Goal: Task Accomplishment & Management: Complete application form

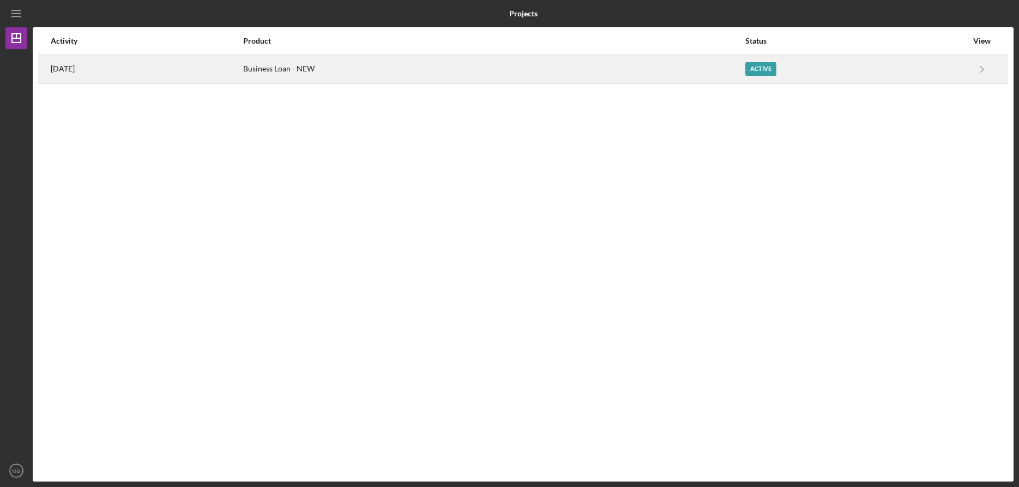
click at [328, 70] on div "Business Loan - NEW" at bounding box center [493, 69] width 501 height 27
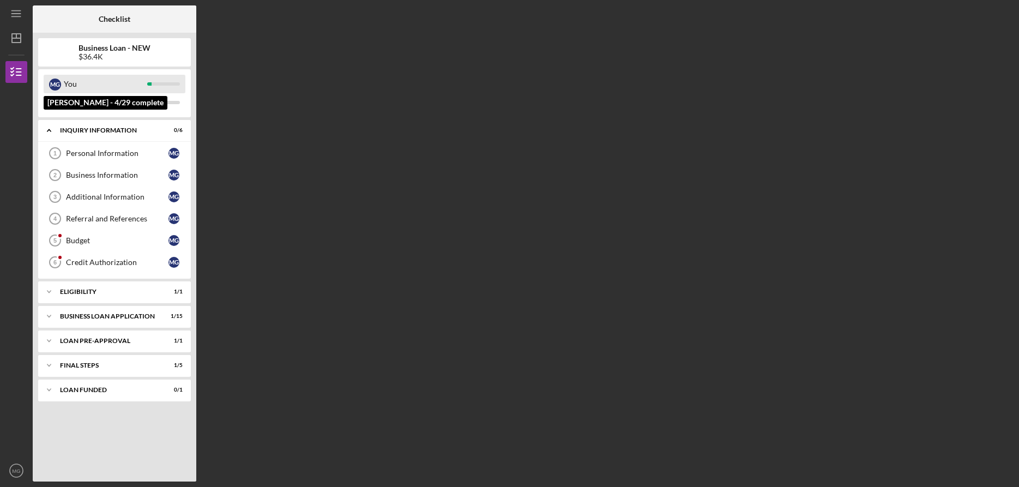
click at [59, 84] on div "M G" at bounding box center [55, 85] width 12 height 12
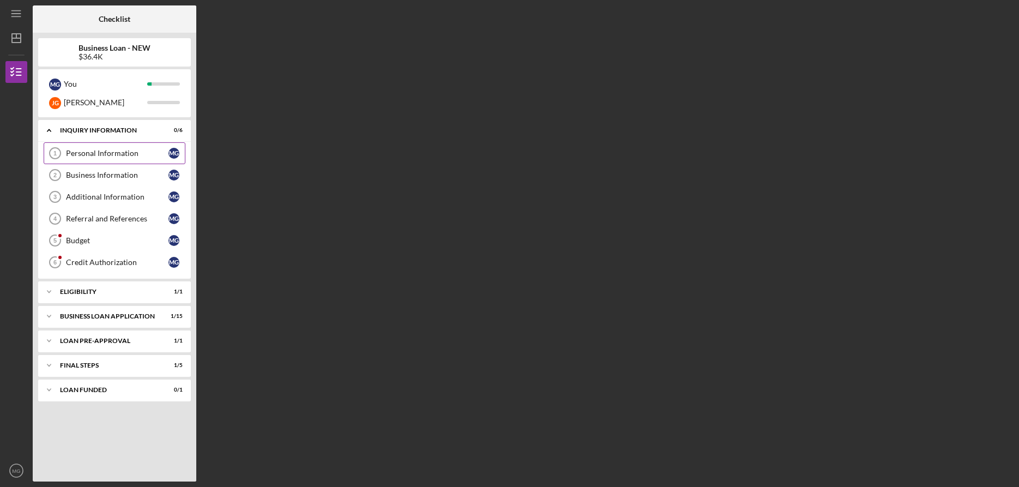
click at [107, 151] on div "Personal Information" at bounding box center [117, 153] width 103 height 9
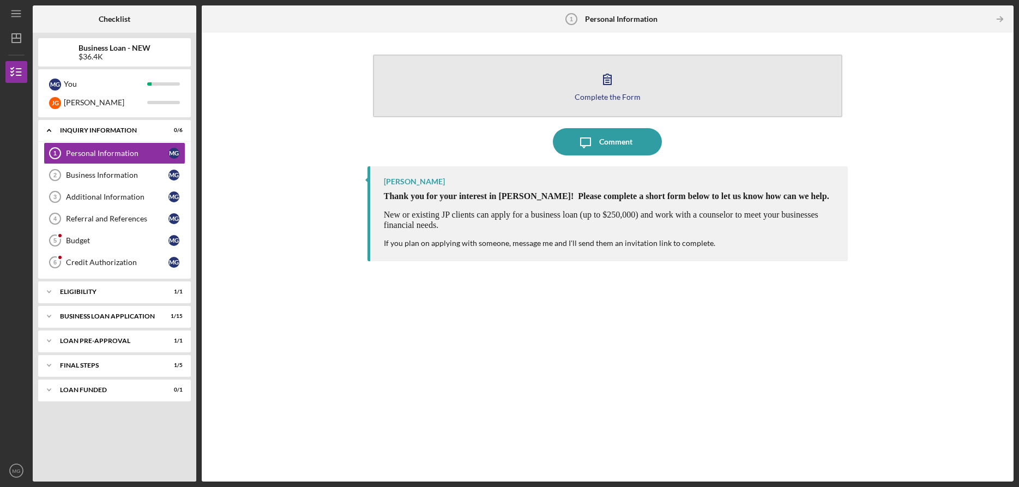
click at [598, 91] on icon "button" at bounding box center [607, 78] width 27 height 27
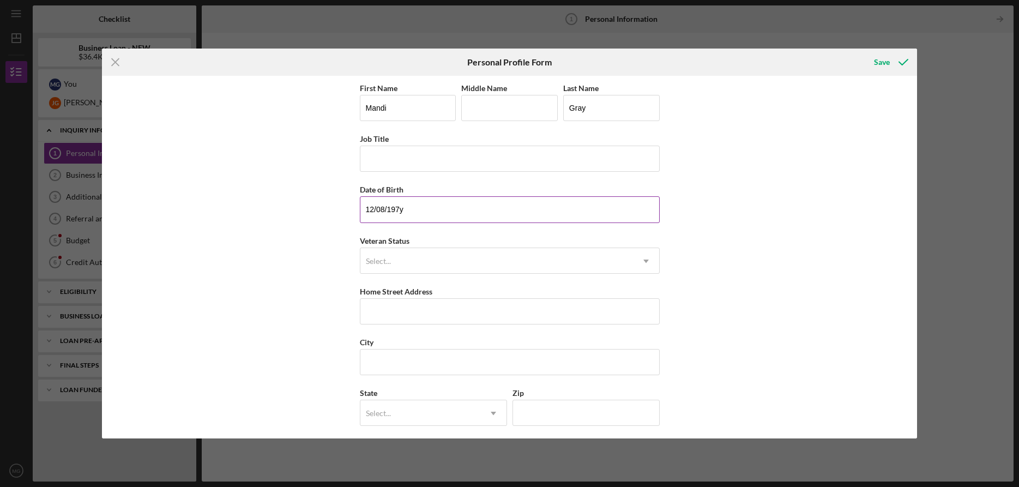
type input "12/08/1978"
click at [454, 260] on div "Select..." at bounding box center [496, 261] width 273 height 25
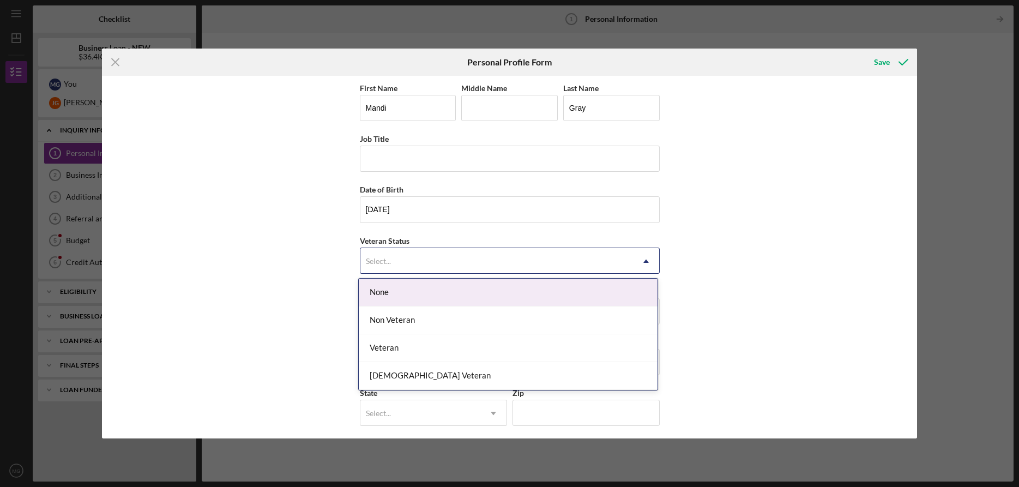
click at [437, 294] on div "None" at bounding box center [508, 293] width 299 height 28
click at [414, 272] on div "Select..." at bounding box center [496, 261] width 273 height 25
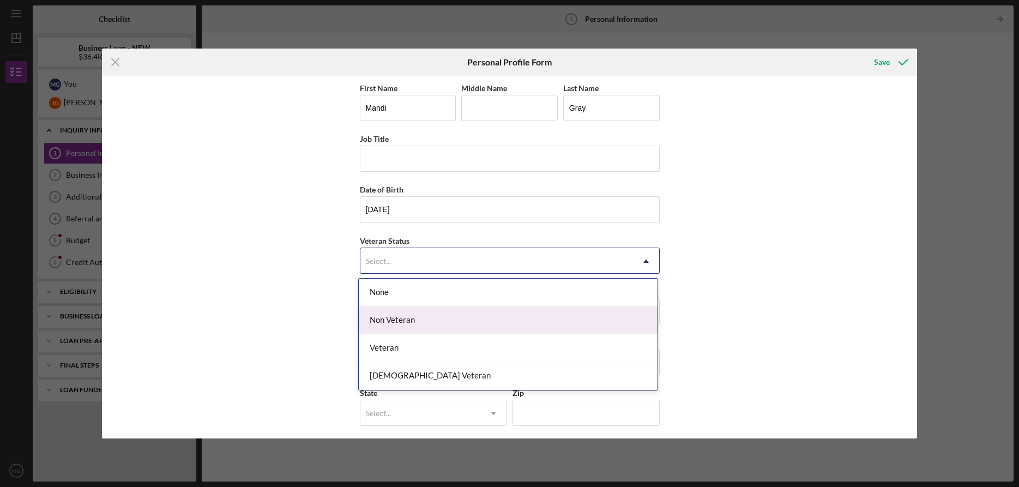
click at [409, 326] on div "Non Veteran" at bounding box center [508, 320] width 299 height 28
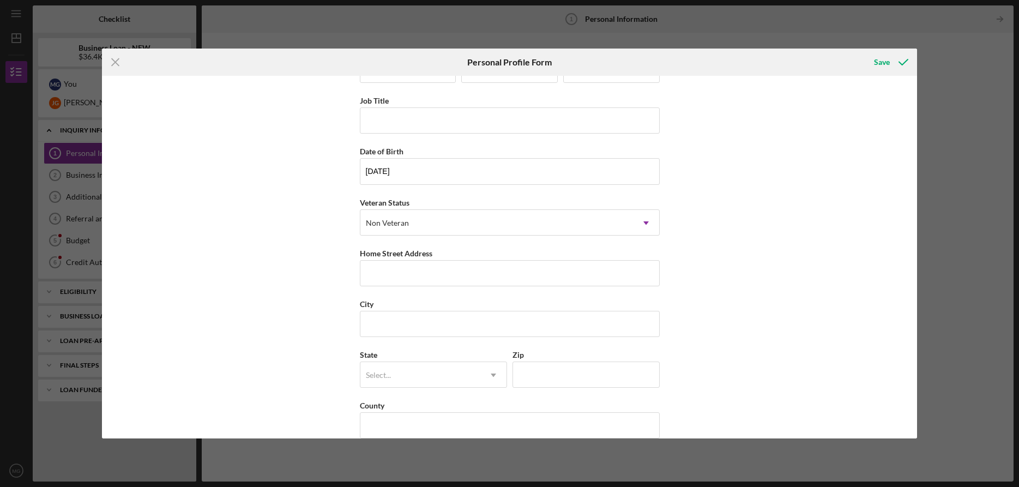
scroll to position [40, 0]
type input "5819 Dewey Avenue"
type input "Yoga Teacher"
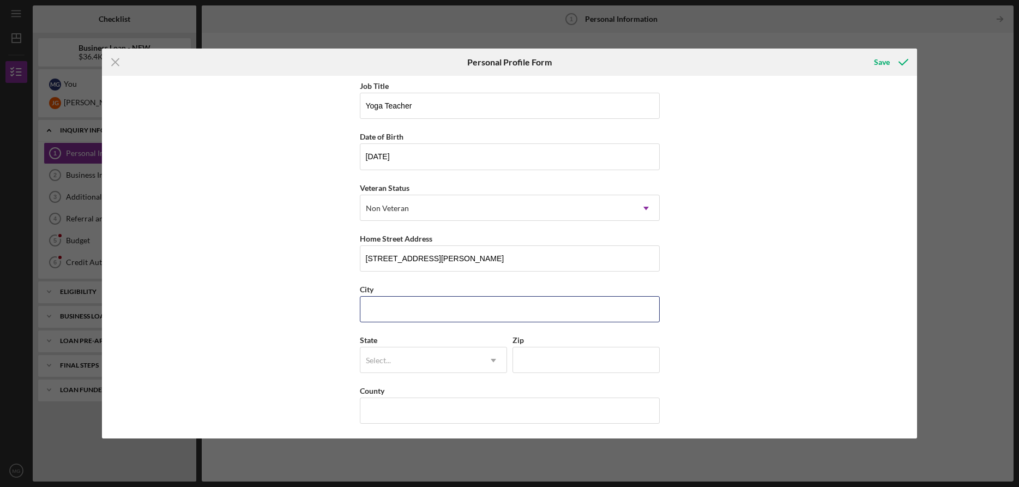
scroll to position [55, 0]
type input "St. Louis"
click at [448, 358] on div "Select..." at bounding box center [420, 358] width 120 height 25
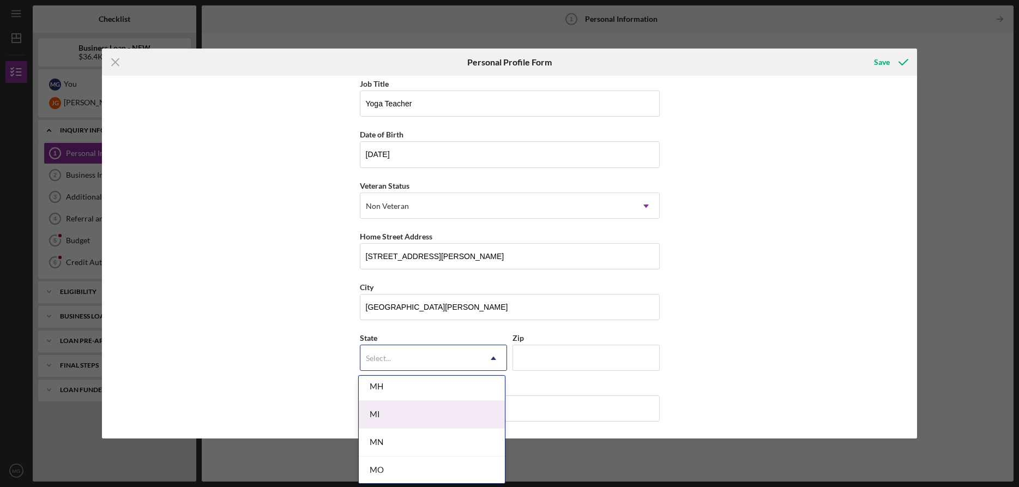
scroll to position [910, 0]
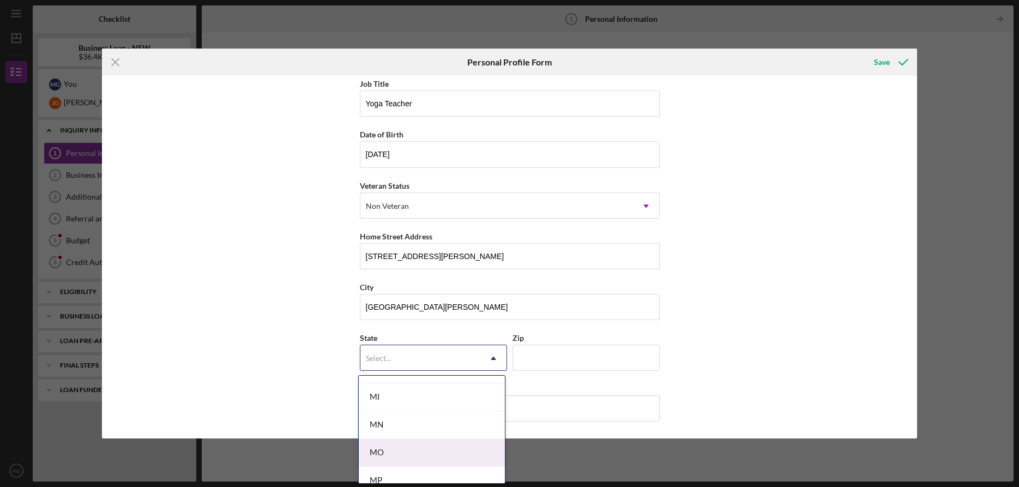
click at [422, 455] on div "MO" at bounding box center [432, 453] width 146 height 28
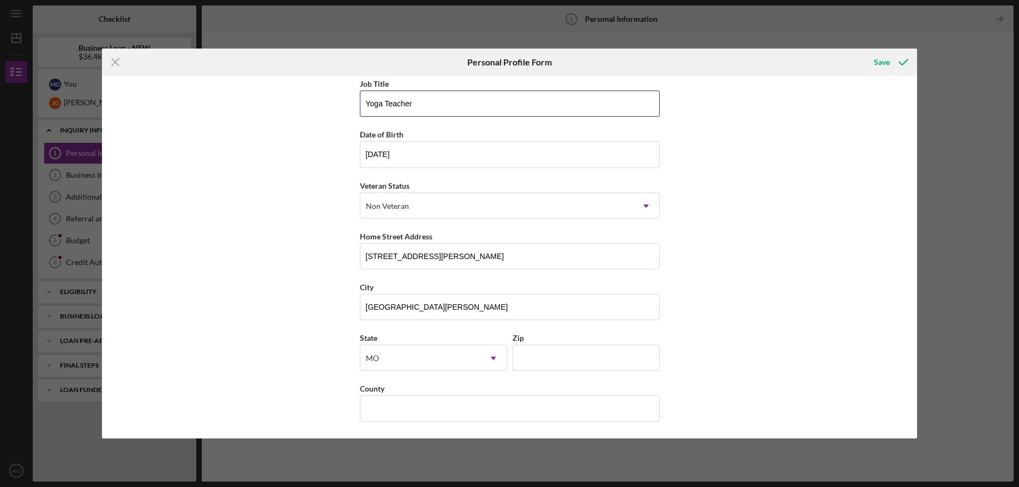
drag, startPoint x: 455, startPoint y: 103, endPoint x: 338, endPoint y: 104, distance: 117.2
click at [338, 104] on div "First Name Mandi Middle Name Last Name Gray Job Title Yoga Teacher Date of Birt…" at bounding box center [509, 257] width 815 height 362
type input "63116"
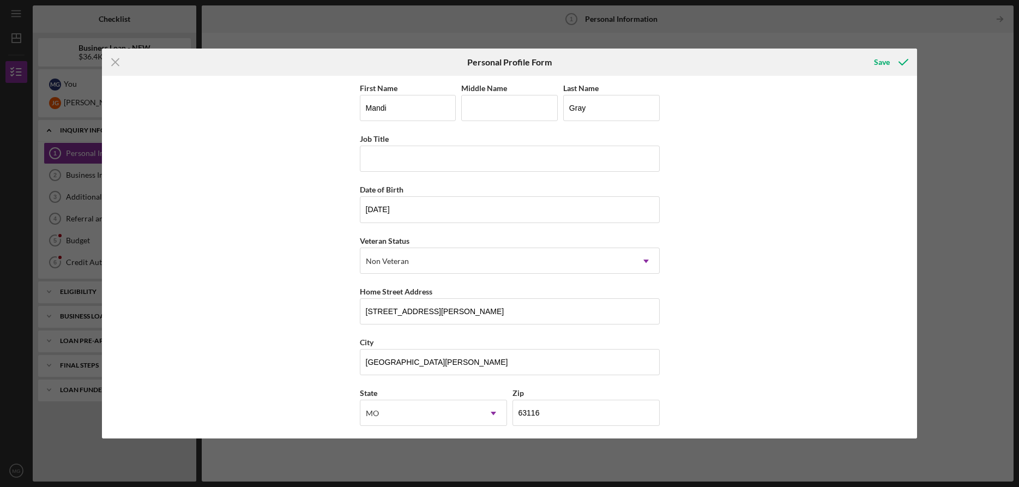
scroll to position [55, 0]
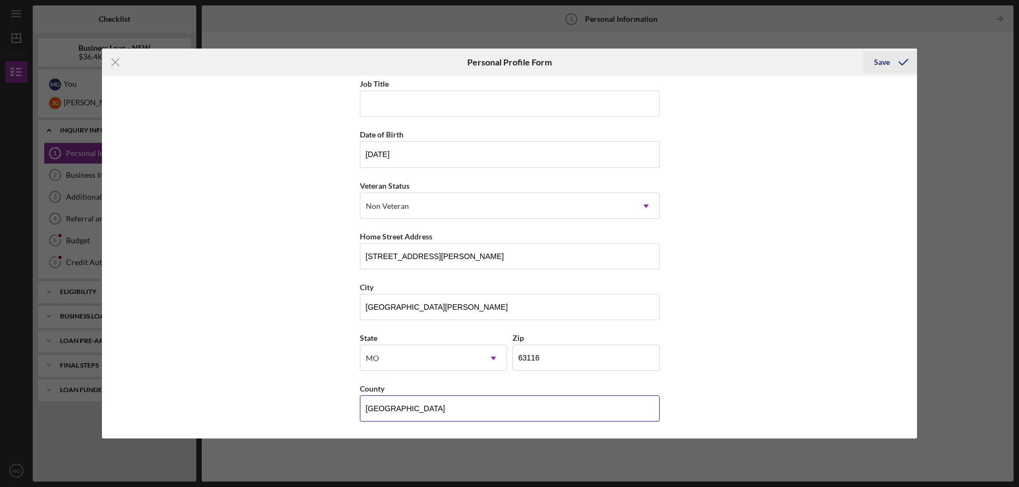
type input "St. Louis City"
click at [880, 64] on div "Save" at bounding box center [882, 62] width 16 height 22
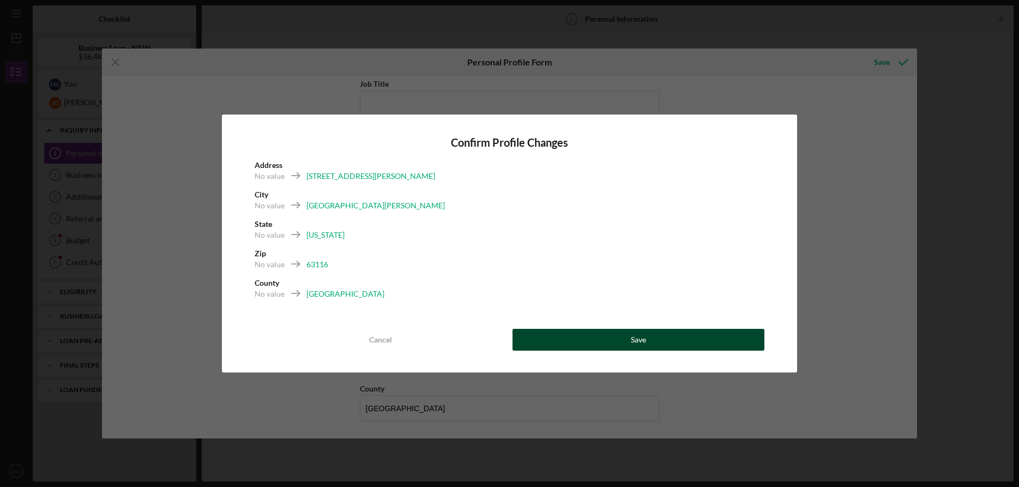
click at [640, 347] on div "Save" at bounding box center [638, 340] width 15 height 22
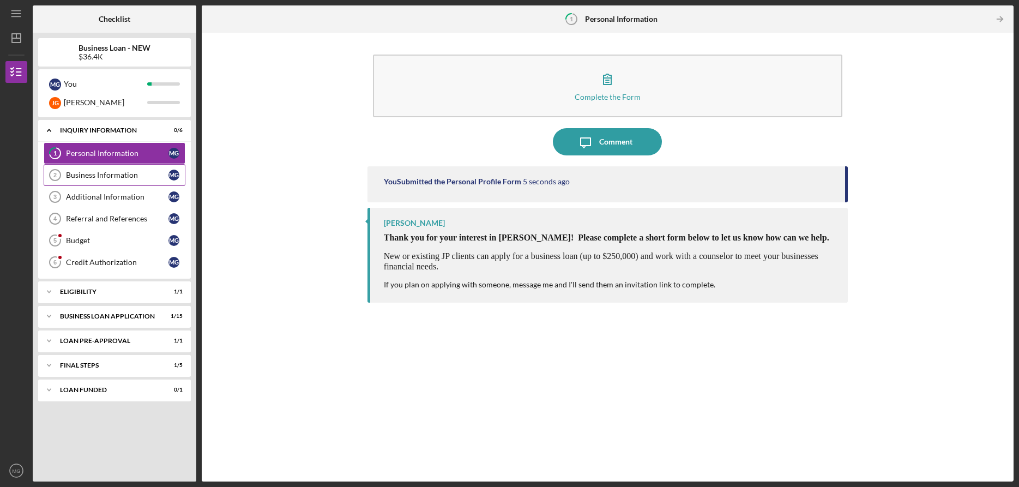
click at [118, 172] on div "Business Information" at bounding box center [117, 175] width 103 height 9
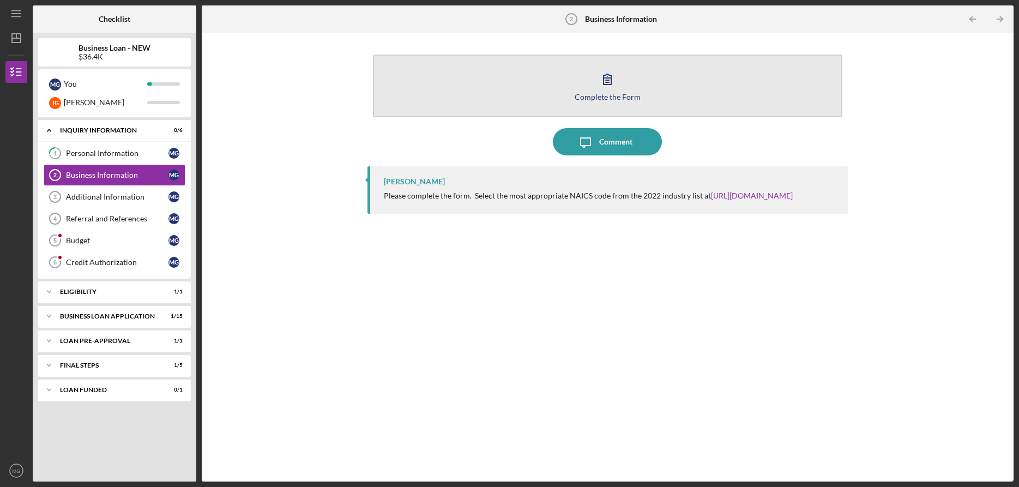
click at [614, 95] on div "Complete the Form" at bounding box center [608, 97] width 66 height 8
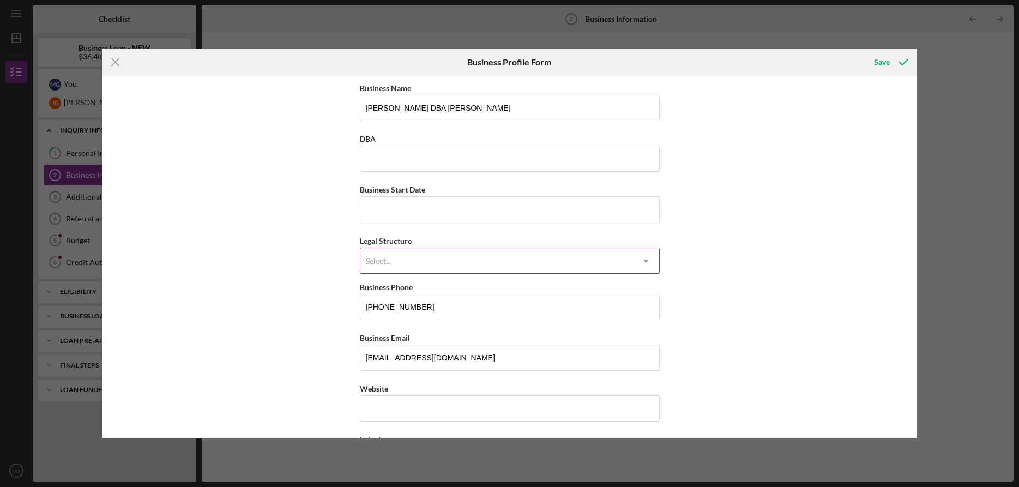
click at [383, 262] on div "Select..." at bounding box center [378, 261] width 25 height 9
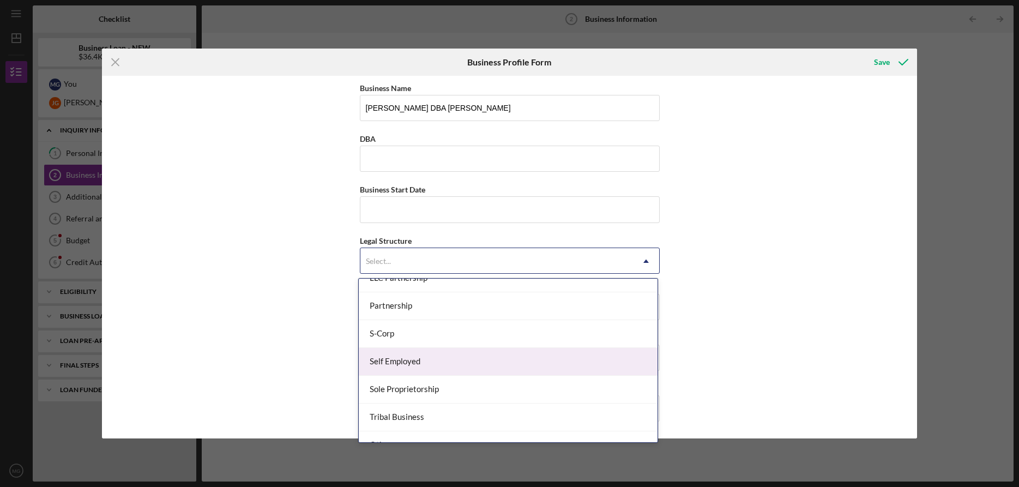
scroll to position [254, 0]
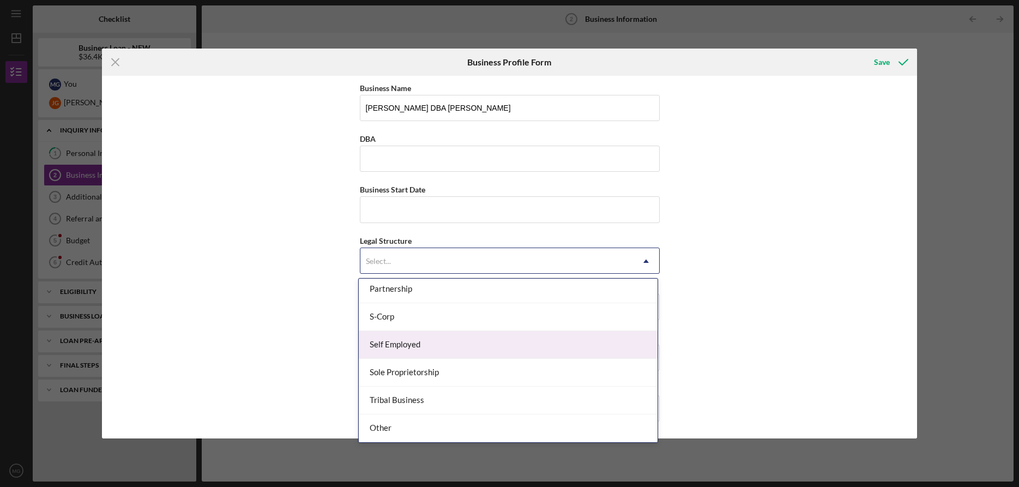
click at [400, 347] on div "Self Employed" at bounding box center [508, 345] width 299 height 28
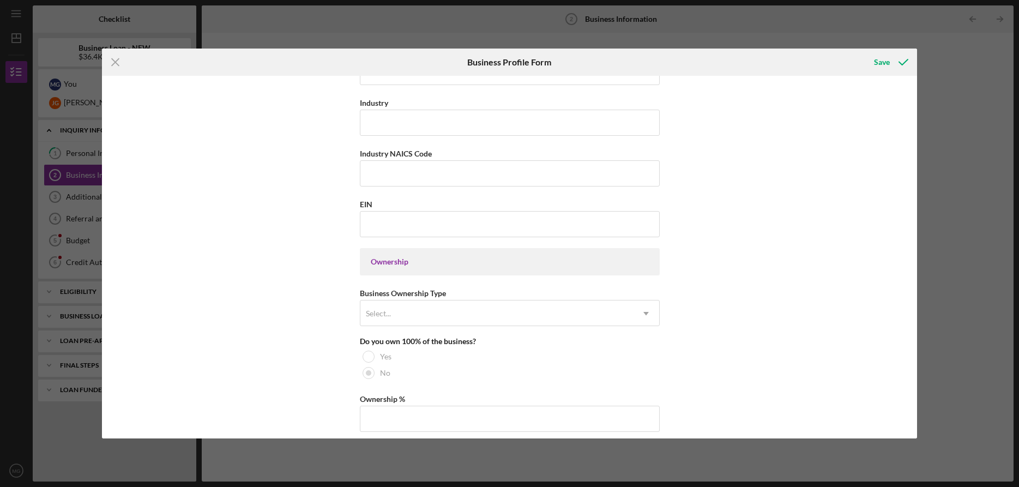
scroll to position [408, 0]
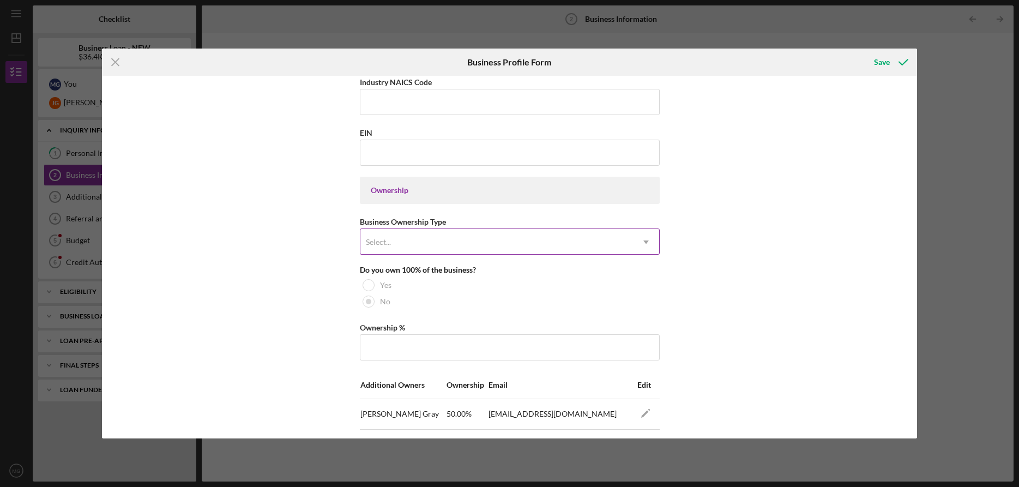
click at [495, 236] on div "Select..." at bounding box center [496, 242] width 273 height 25
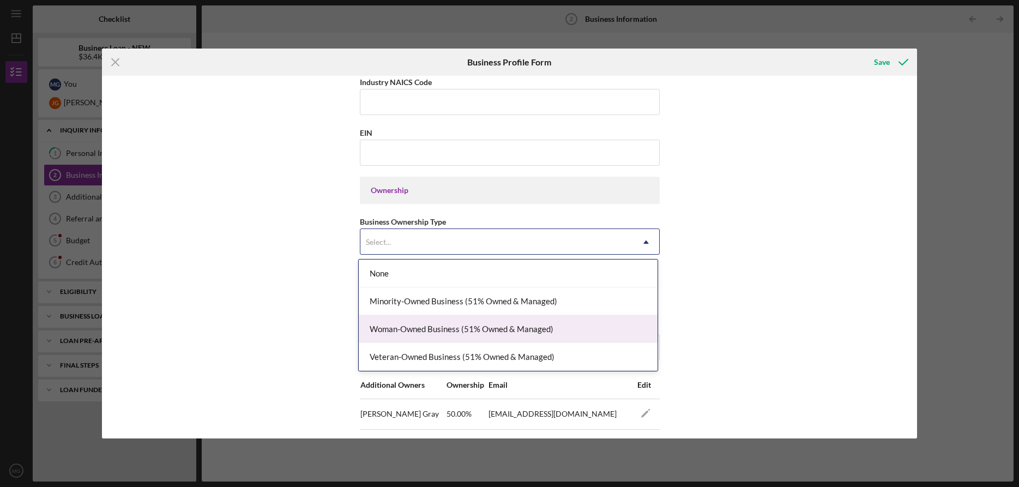
click at [423, 326] on div "Woman-Owned Business (51% Owned & Managed)" at bounding box center [508, 329] width 299 height 28
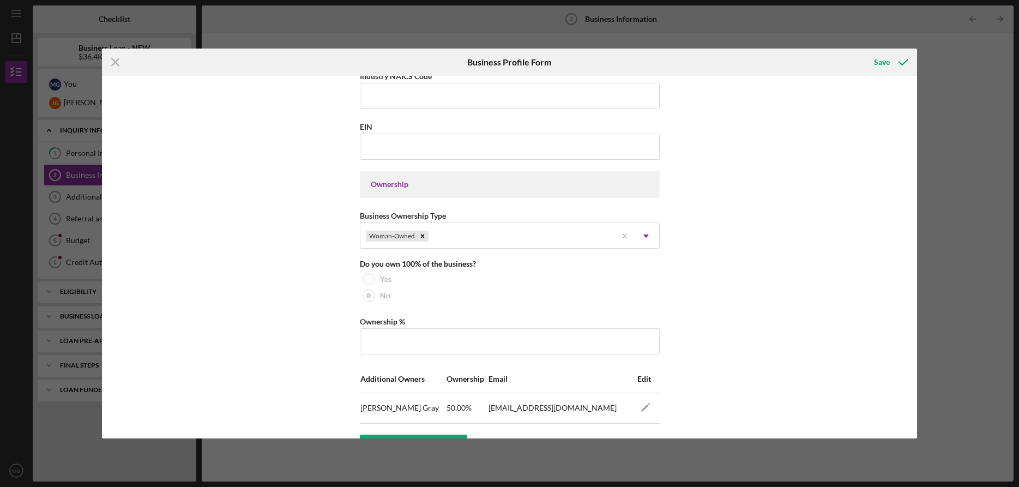
scroll to position [426, 0]
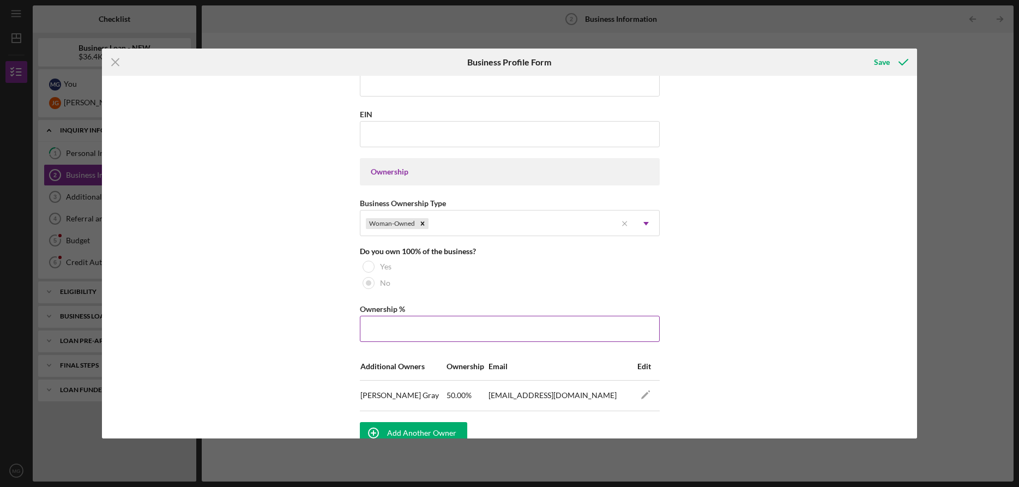
click at [395, 326] on input "Ownership %" at bounding box center [510, 329] width 300 height 26
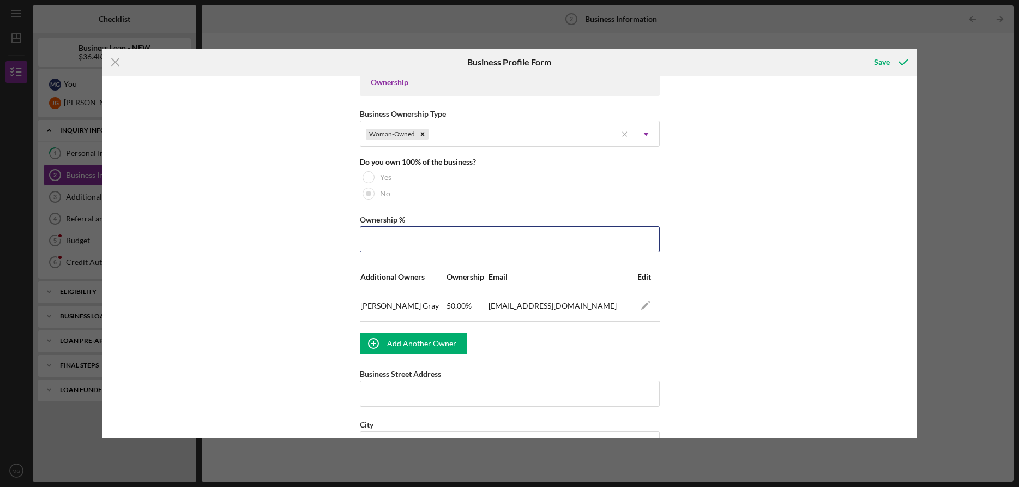
scroll to position [471, 0]
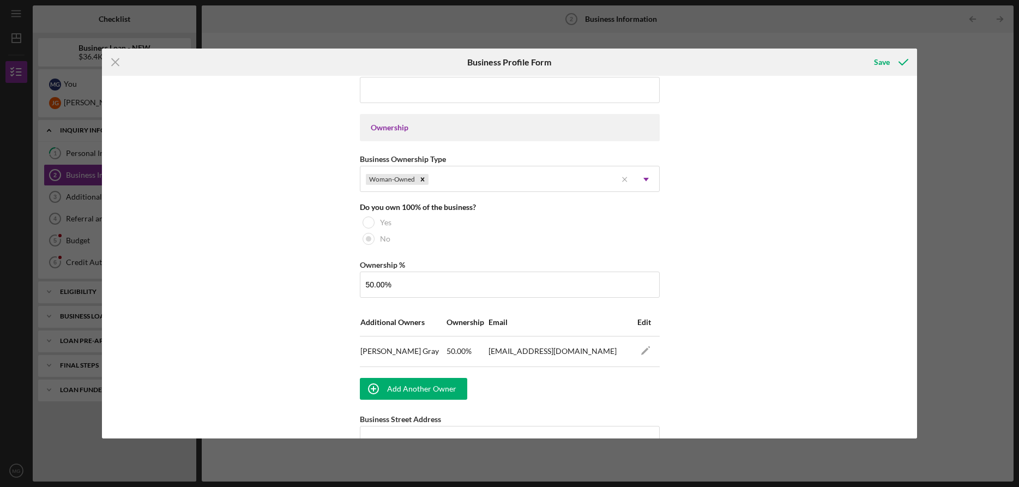
click at [261, 247] on div "Business Name Mandi Gray DBA Mandi Gray DBA Business Start Date Legal Structure…" at bounding box center [509, 257] width 815 height 362
click at [372, 283] on input "50.00%" at bounding box center [510, 285] width 300 height 26
type input "51.00%"
click at [644, 352] on icon "Icon/Edit" at bounding box center [645, 350] width 25 height 25
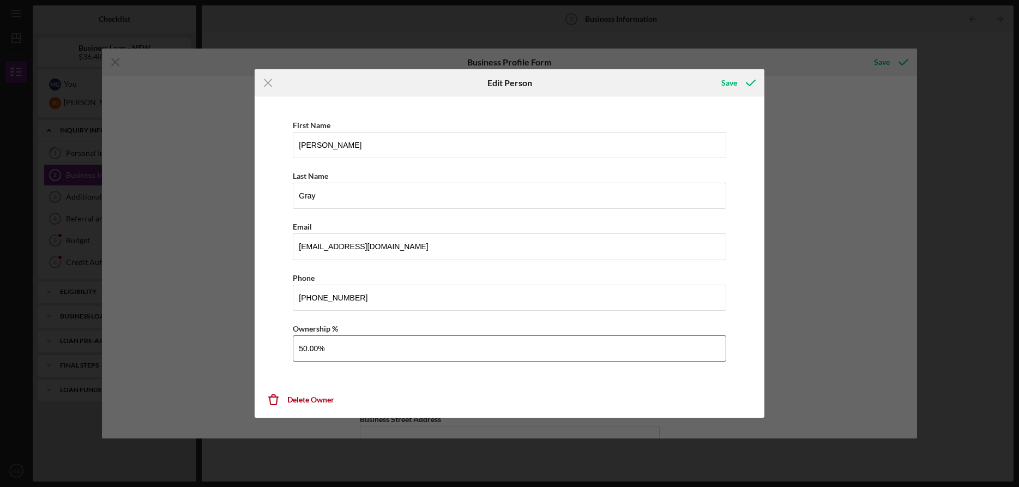
click at [308, 347] on input "50.00%" at bounding box center [509, 348] width 433 height 26
type input "49.00%"
click at [716, 79] on button "Save" at bounding box center [737, 83] width 54 height 22
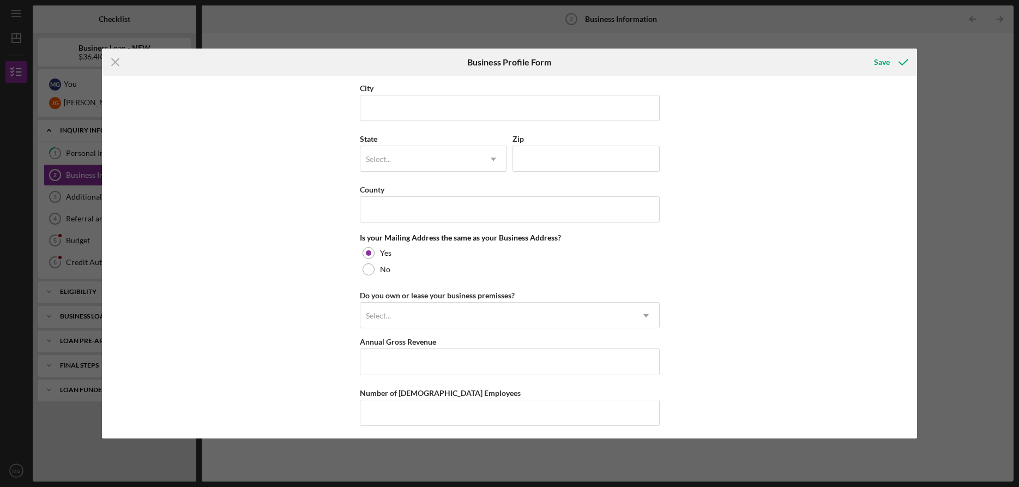
scroll to position [854, 0]
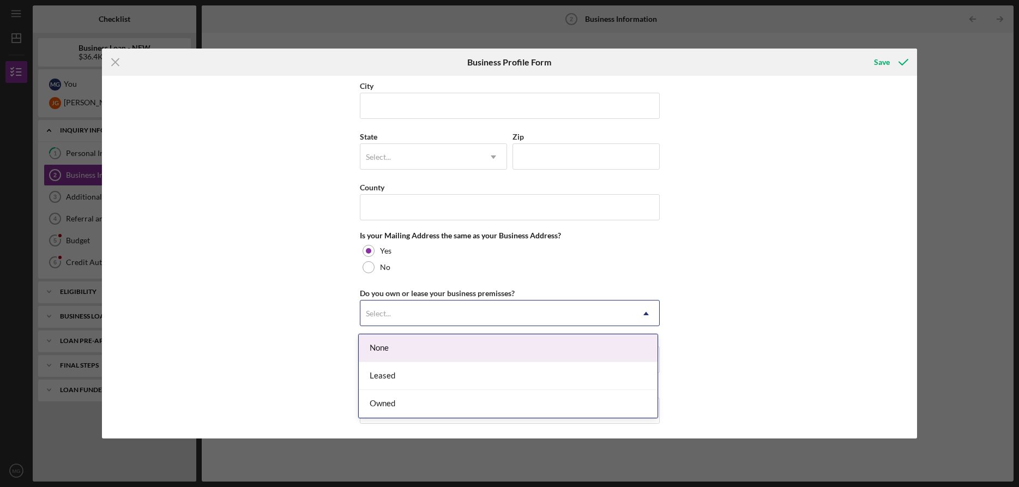
click at [646, 315] on icon "Icon/Dropdown Arrow" at bounding box center [646, 313] width 26 height 26
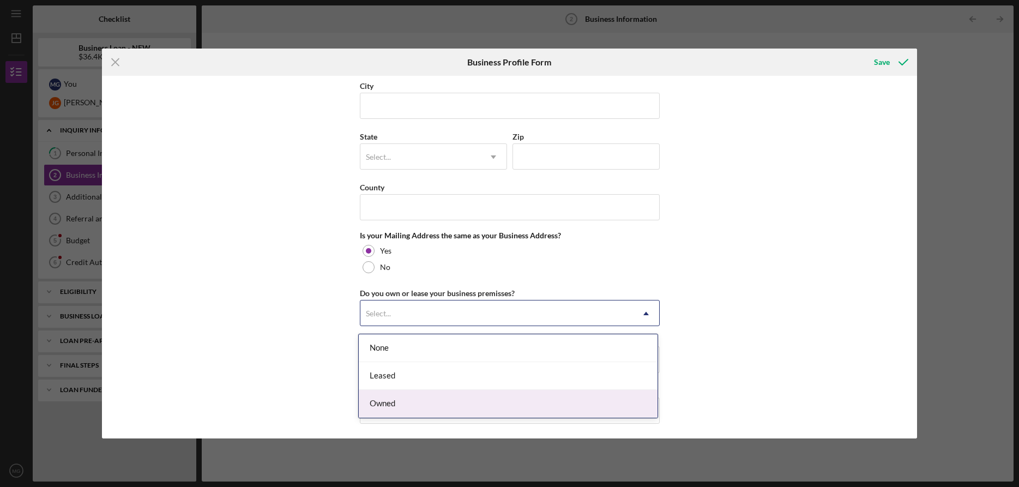
click at [382, 401] on div "Owned" at bounding box center [508, 404] width 299 height 28
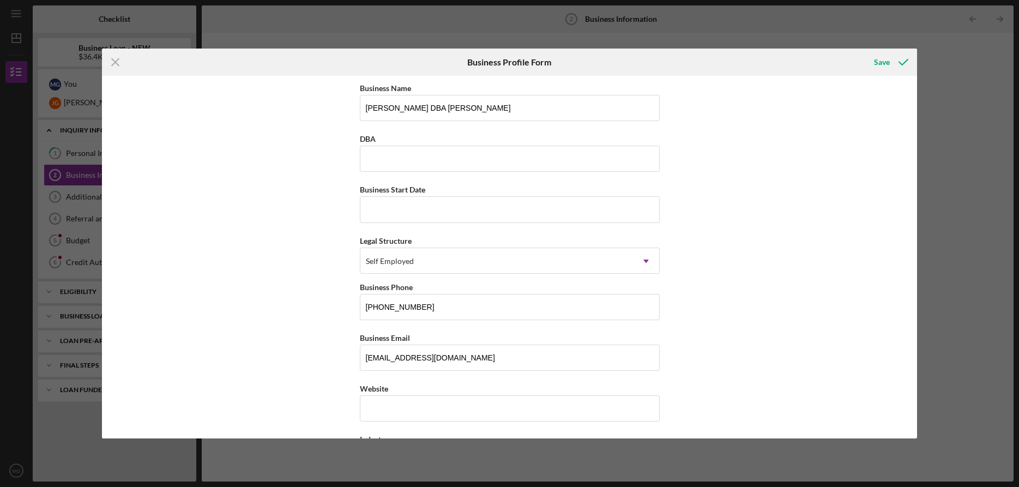
scroll to position [910, 0]
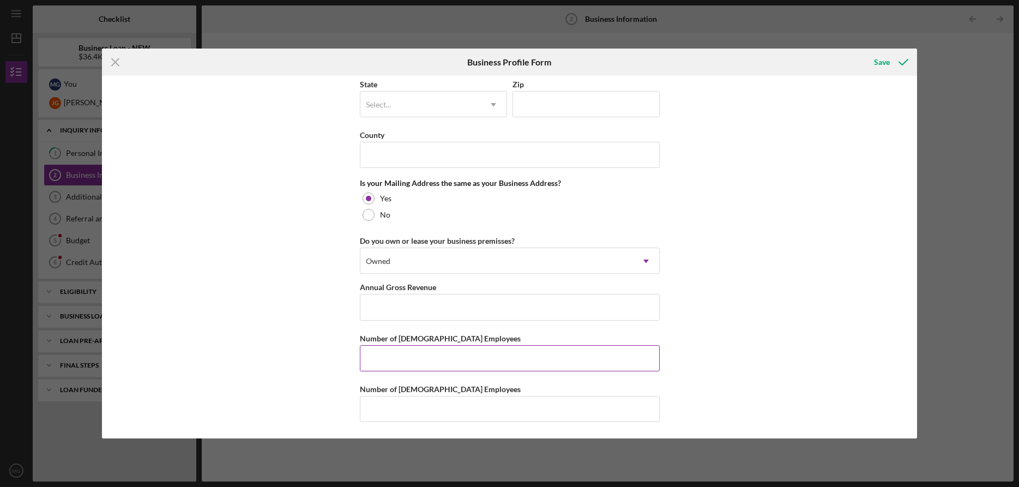
click at [394, 358] on input "Number of Full-Time Employees" at bounding box center [510, 358] width 300 height 26
type input "0"
click at [388, 415] on input "Number of Part-Time Employees" at bounding box center [510, 409] width 300 height 26
type input "0"
click at [308, 339] on div "Business Name Mandi Gray DBA Mandi Gray DBA Business Start Date Legal Structure…" at bounding box center [509, 257] width 815 height 362
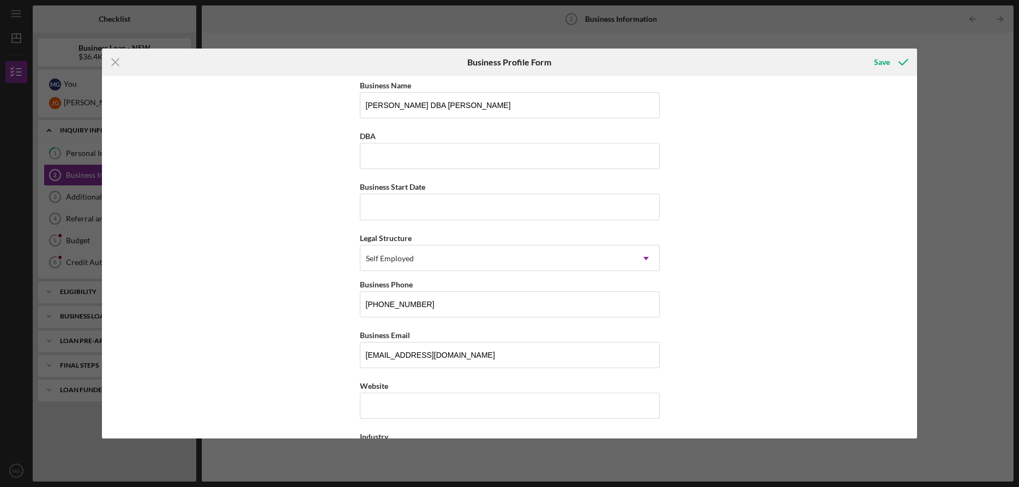
scroll to position [0, 0]
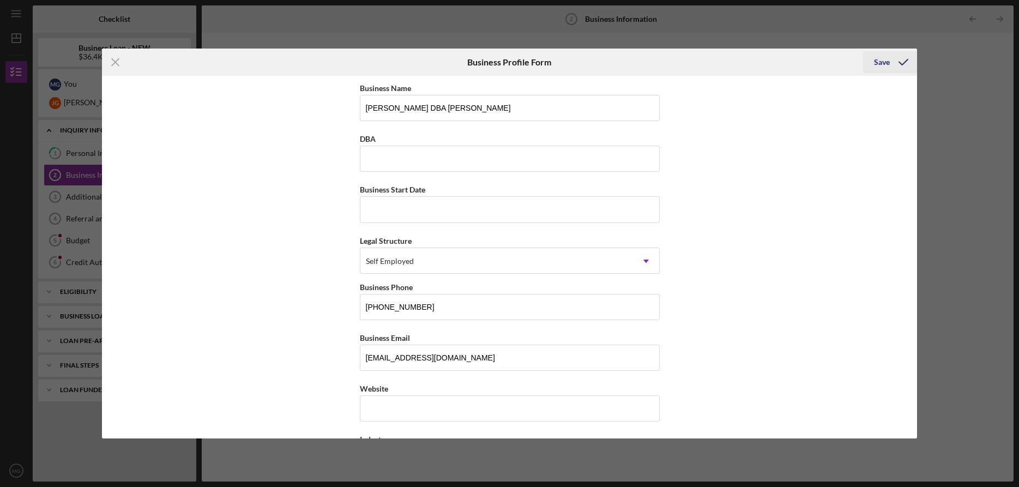
click at [880, 60] on div "Save" at bounding box center [882, 62] width 16 height 22
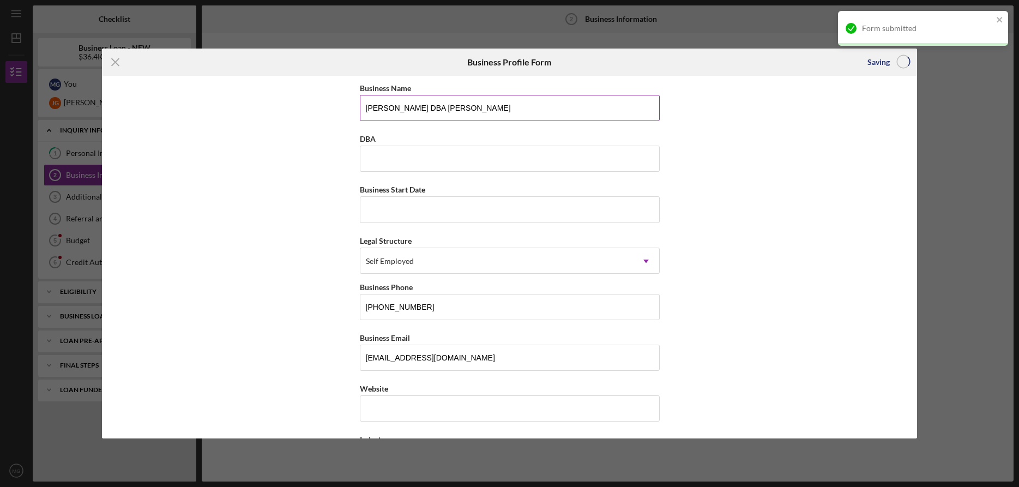
type input "51.00%"
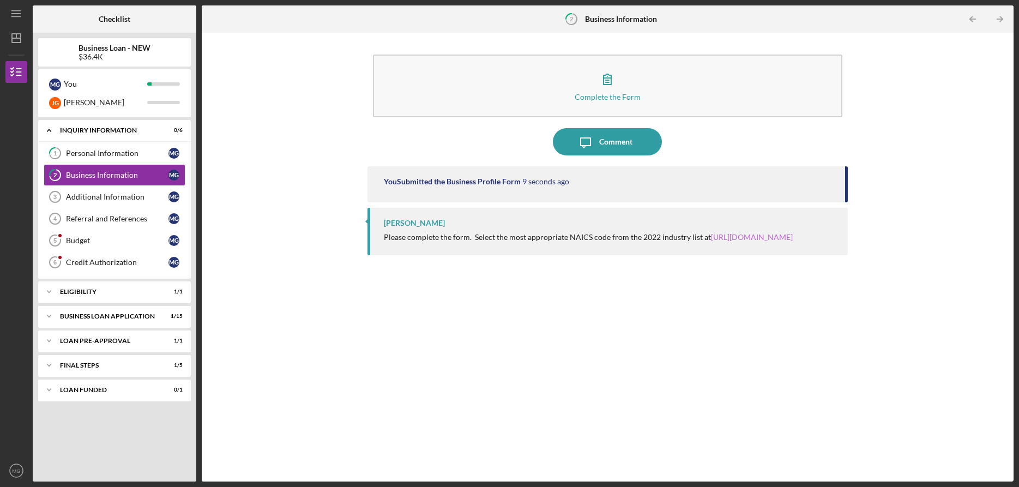
click at [762, 237] on link "https://www.census.gov/naics/" at bounding box center [752, 236] width 82 height 9
click at [115, 196] on div "Additional Information" at bounding box center [117, 196] width 103 height 9
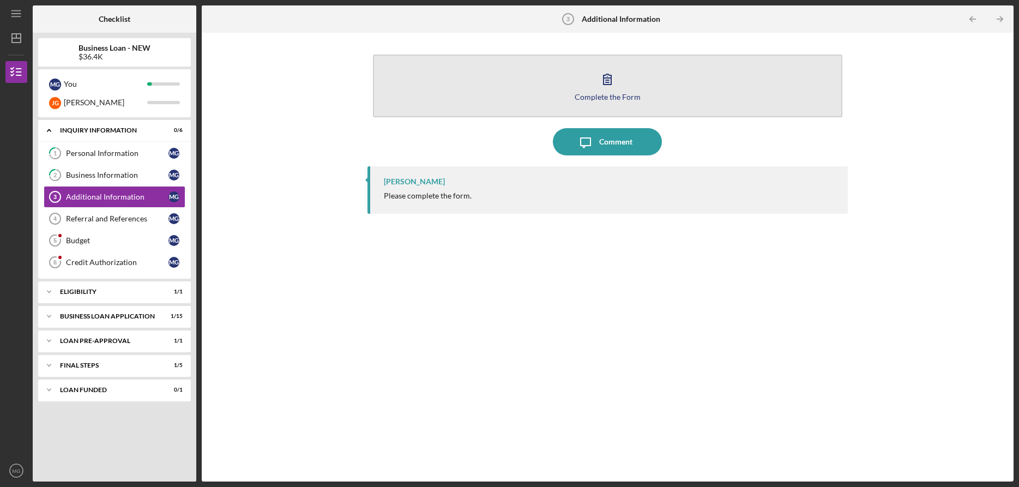
click at [616, 94] on div "Complete the Form" at bounding box center [608, 97] width 66 height 8
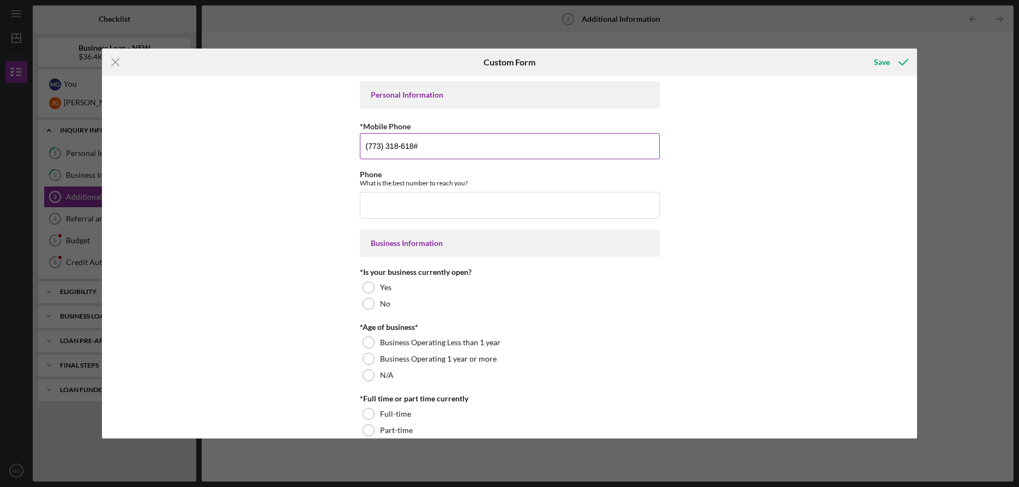
type input "(773) 318-6183"
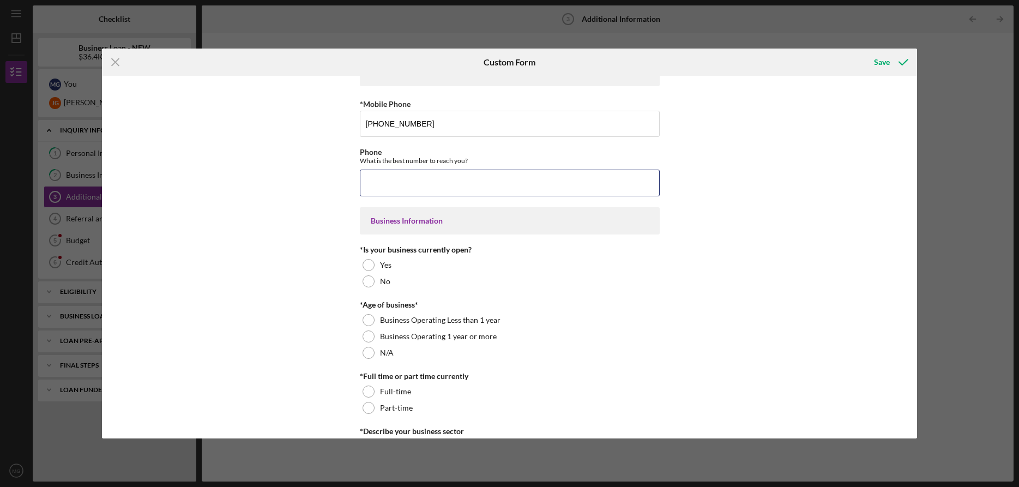
scroll to position [49, 0]
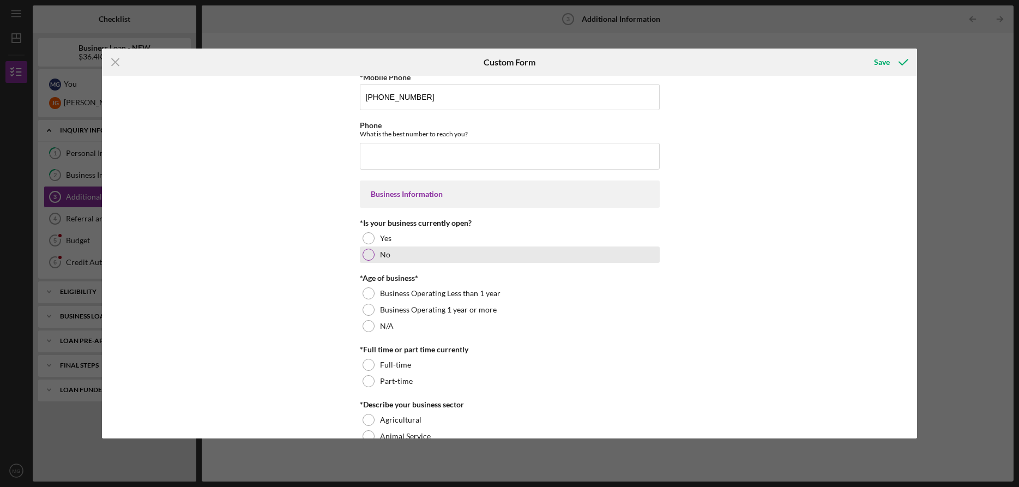
click at [370, 255] on div at bounding box center [369, 255] width 12 height 12
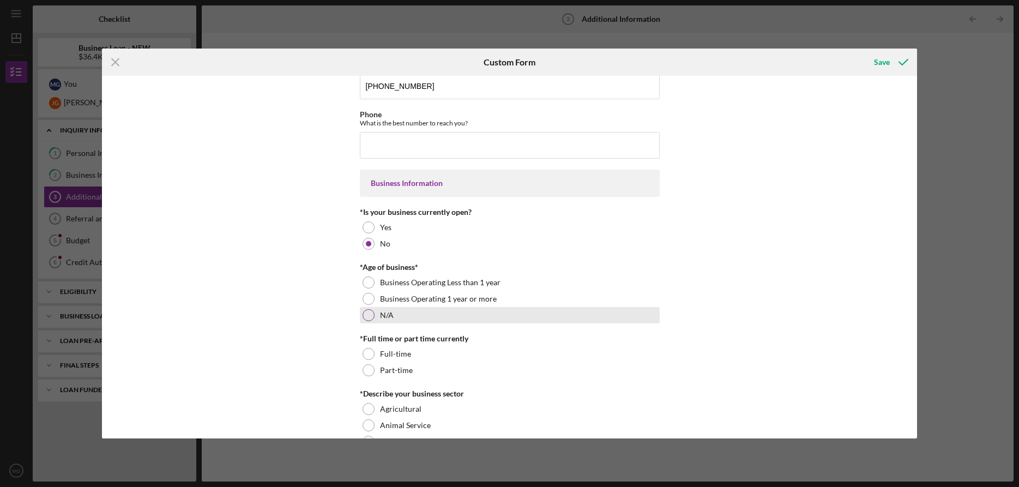
scroll to position [85, 0]
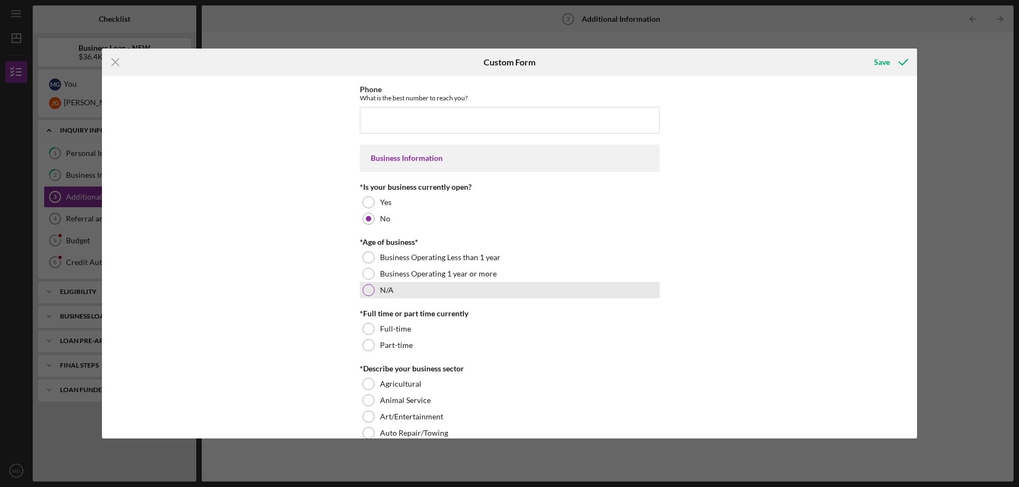
click at [369, 291] on div at bounding box center [369, 290] width 12 height 12
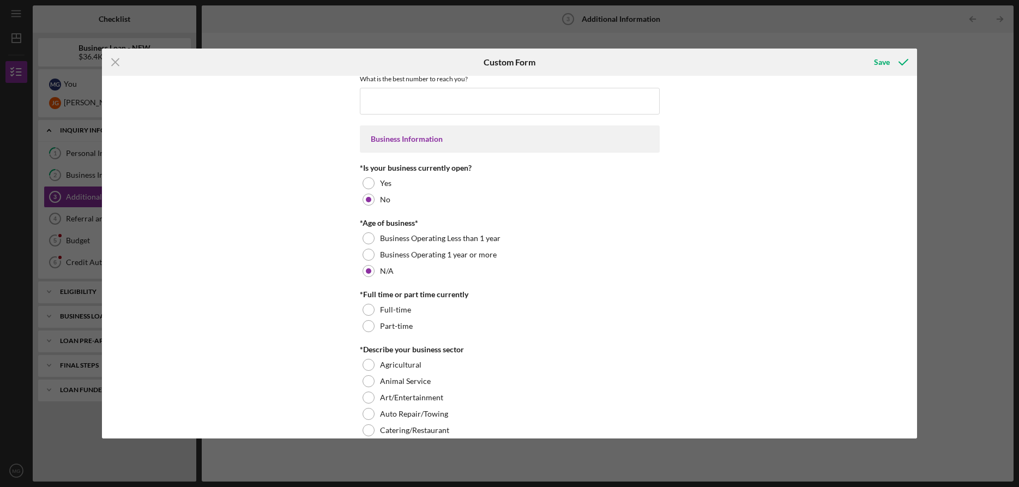
scroll to position [174, 0]
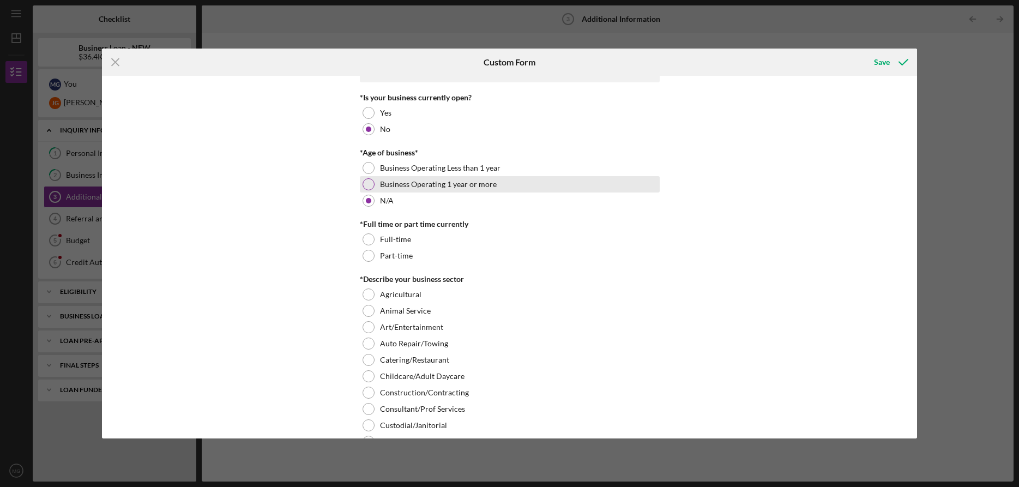
click at [369, 183] on div at bounding box center [369, 184] width 12 height 12
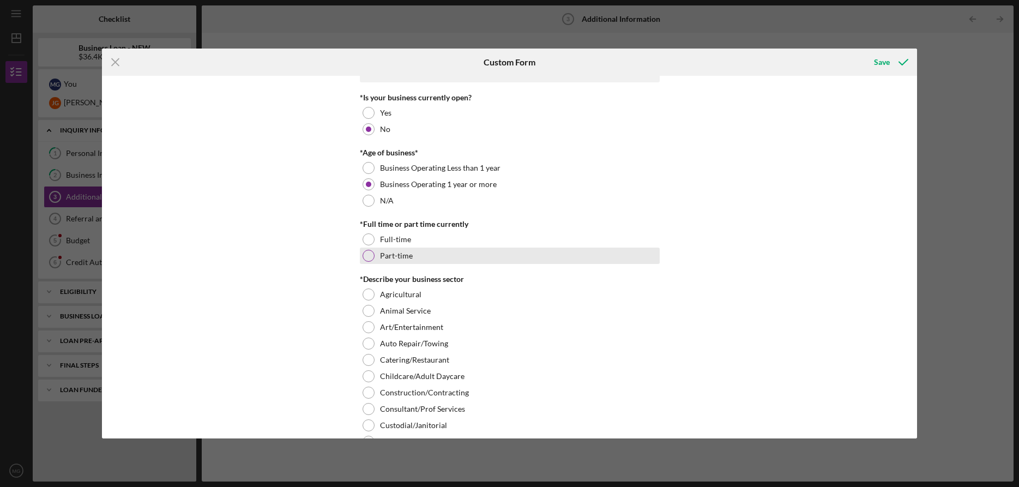
click at [370, 250] on div at bounding box center [369, 256] width 12 height 12
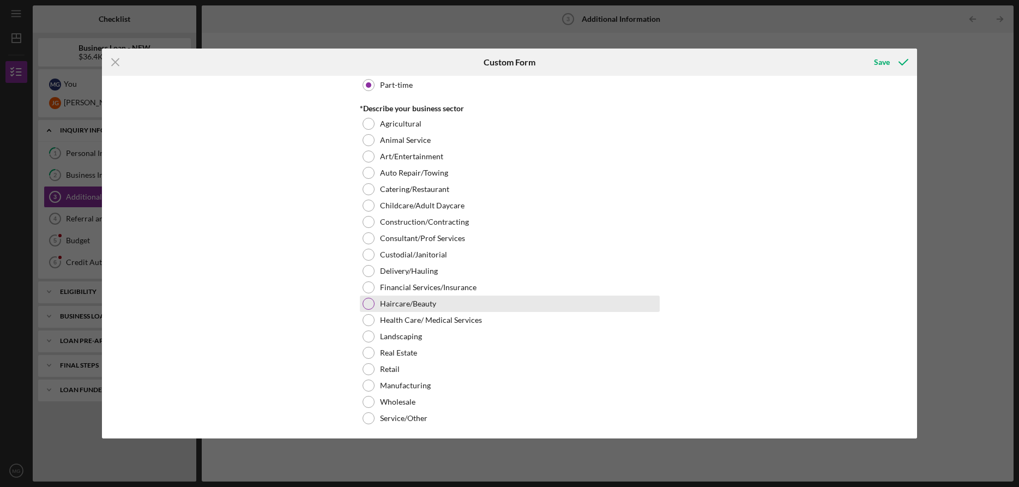
scroll to position [347, 0]
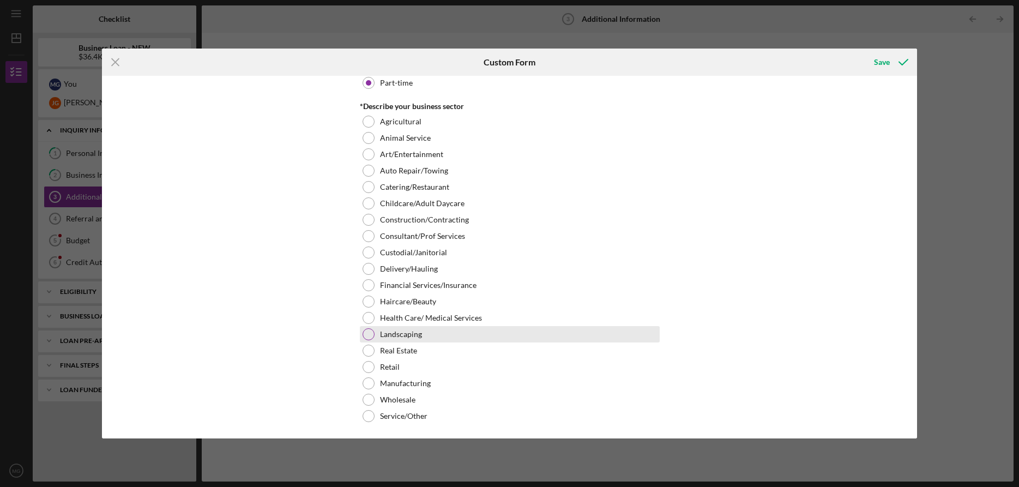
drag, startPoint x: 370, startPoint y: 365, endPoint x: 520, endPoint y: 341, distance: 151.9
click at [370, 365] on div at bounding box center [369, 367] width 12 height 12
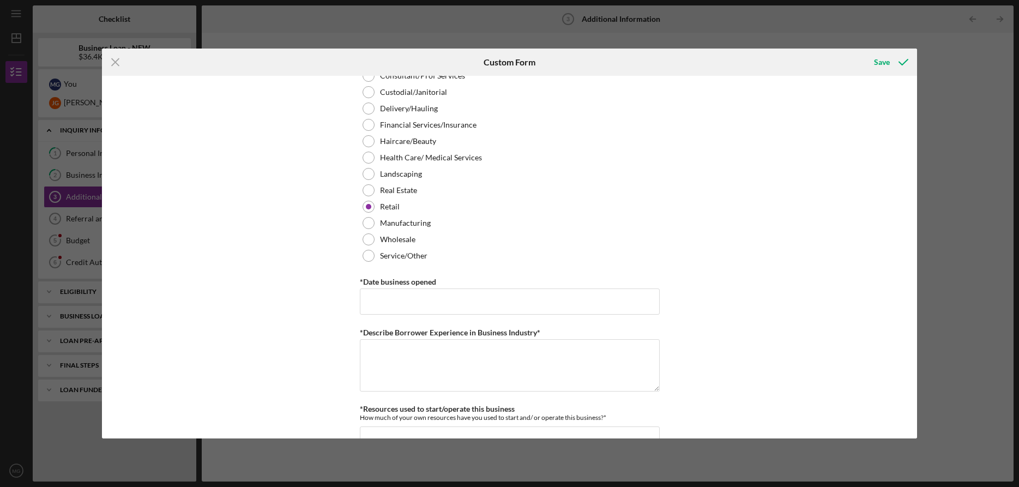
scroll to position [544, 0]
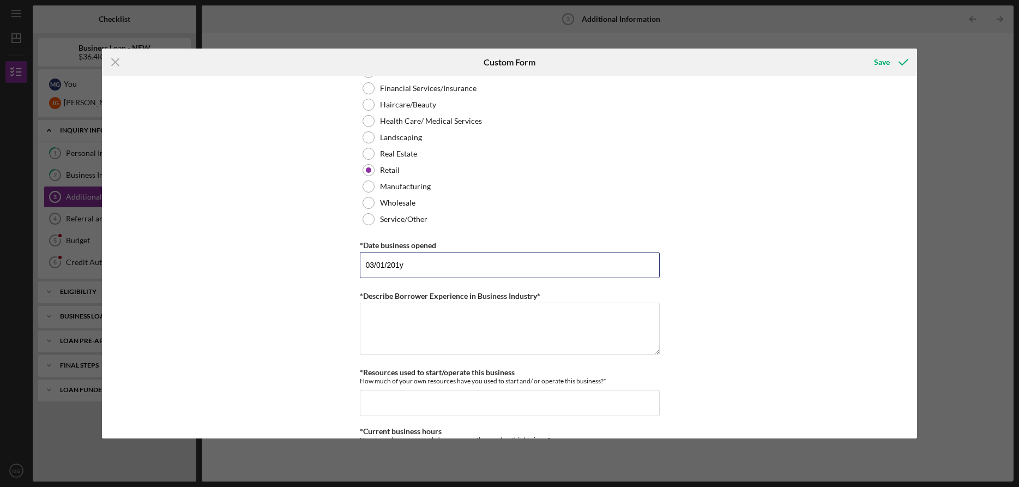
type input "03/01/2017"
click at [407, 305] on textarea "*Describe Borrower Experience in Business Industry*" at bounding box center [510, 329] width 300 height 52
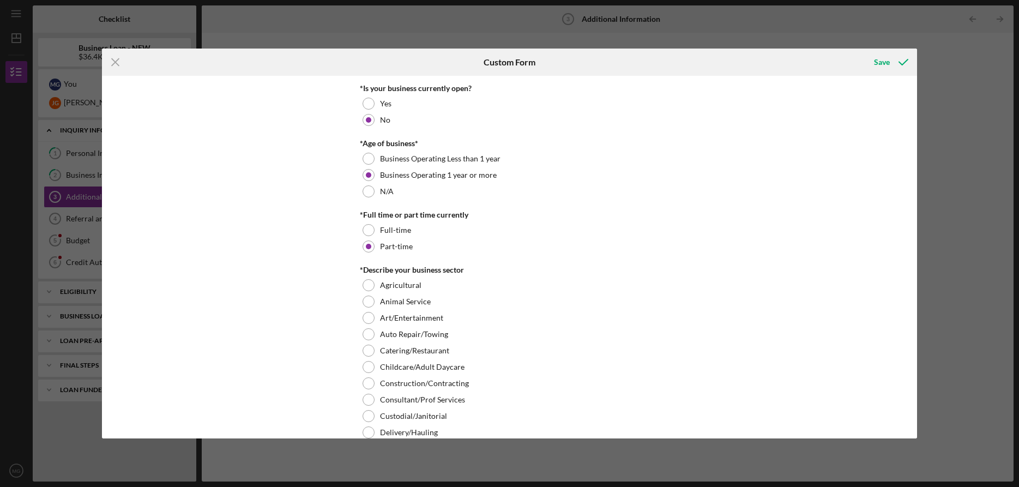
scroll to position [93, 0]
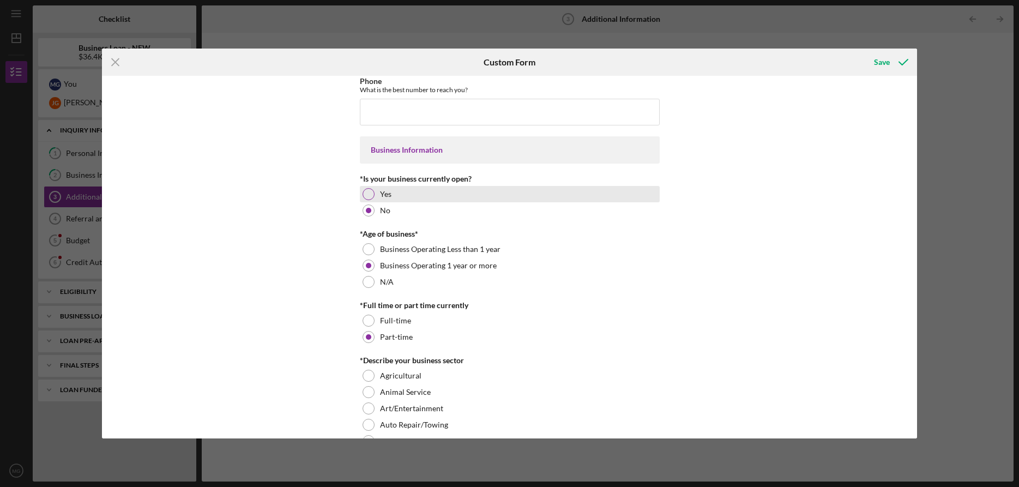
click at [370, 194] on div at bounding box center [369, 194] width 12 height 12
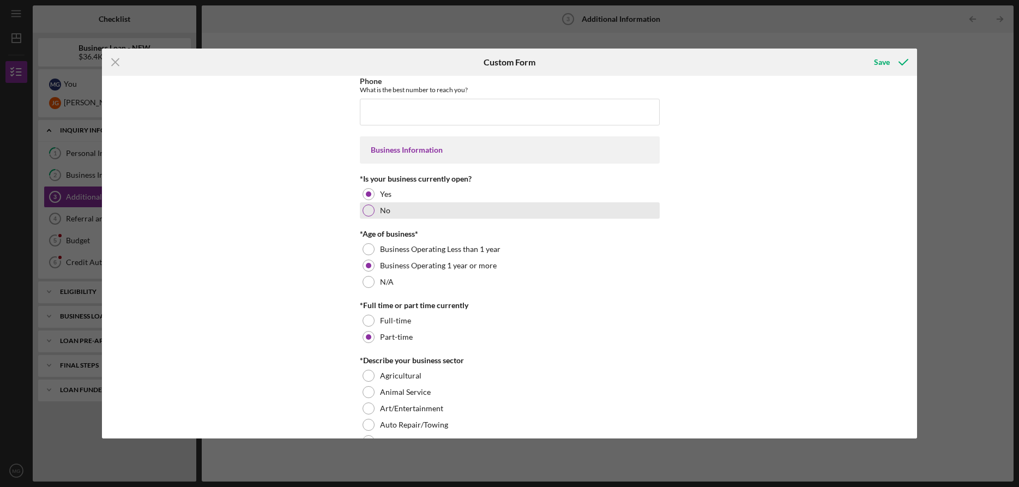
click at [370, 207] on div at bounding box center [369, 210] width 12 height 12
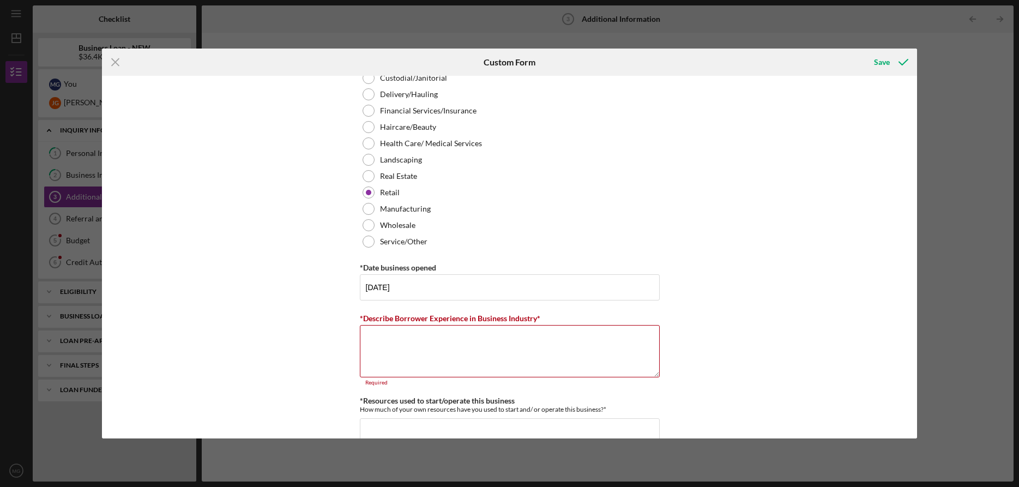
scroll to position [527, 0]
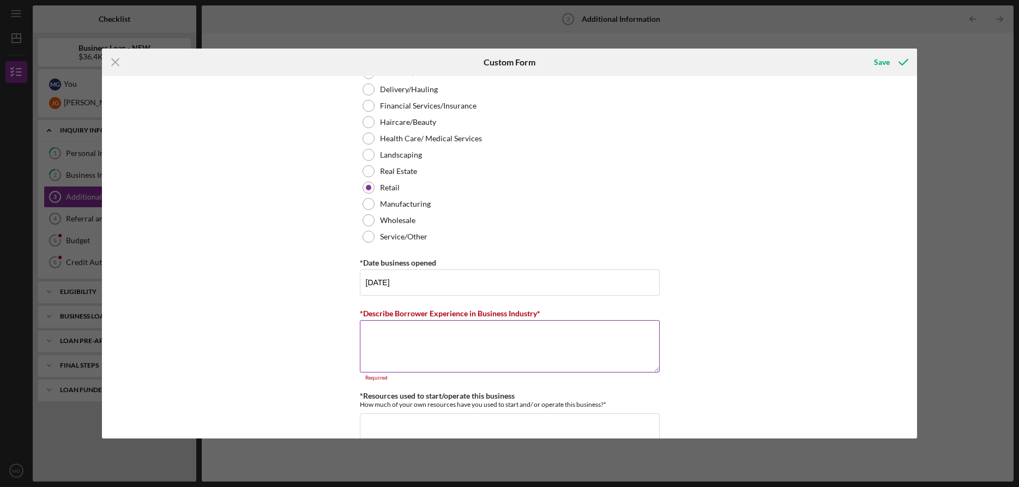
click at [370, 329] on textarea "*Describe Borrower Experience in Business Industry*" at bounding box center [510, 346] width 300 height 52
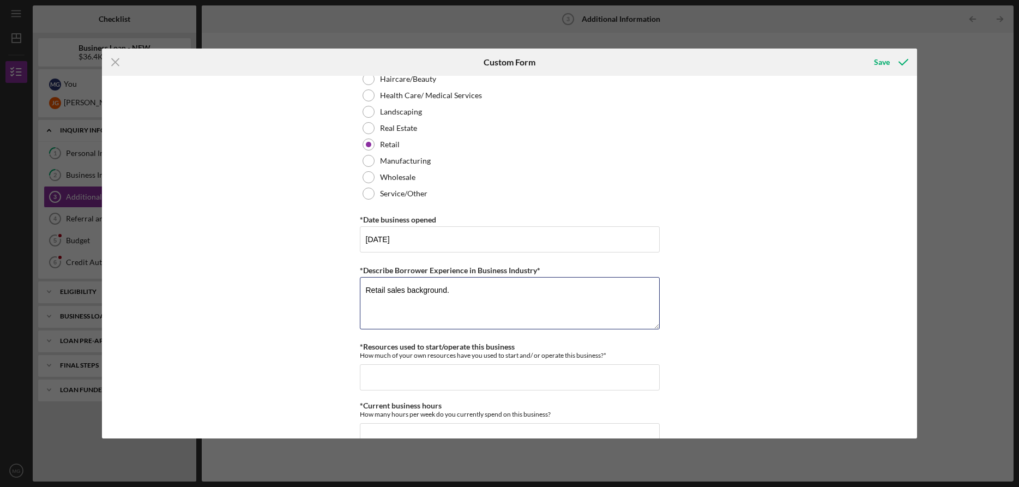
scroll to position [658, 0]
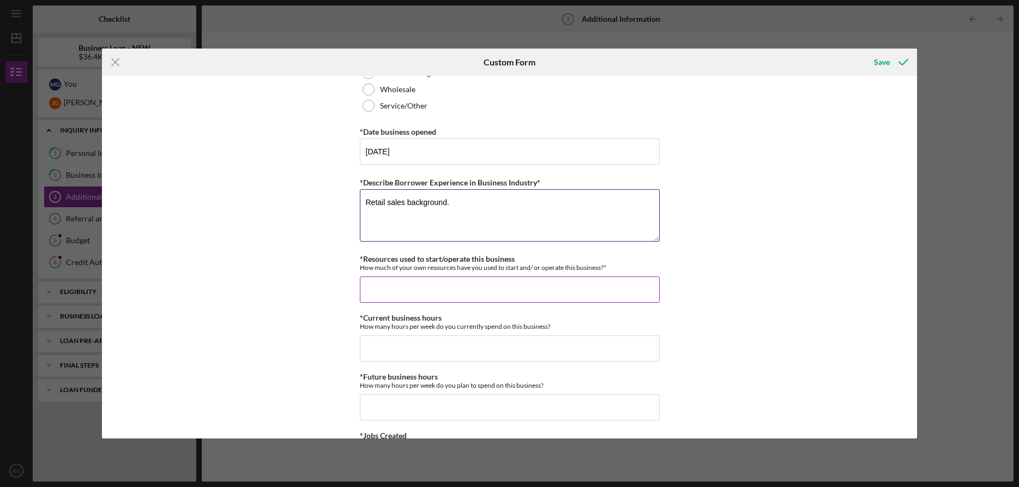
type textarea "Retail sales background."
type input "$2,000"
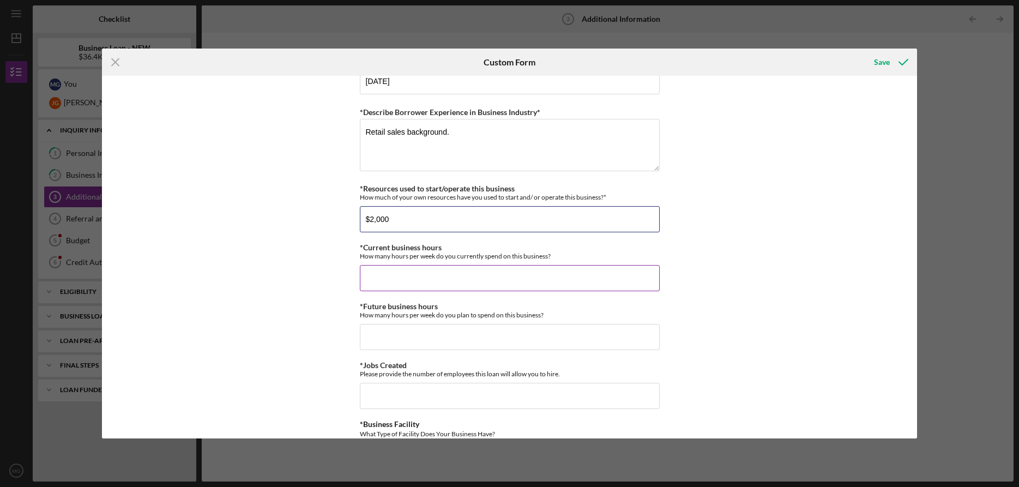
scroll to position [812, 0]
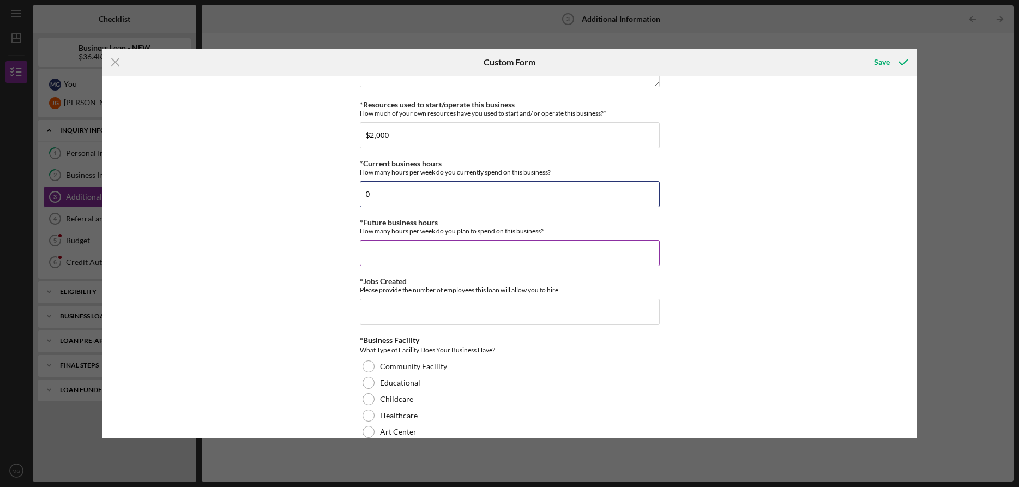
type input "0"
click at [378, 196] on input "0" at bounding box center [510, 194] width 300 height 26
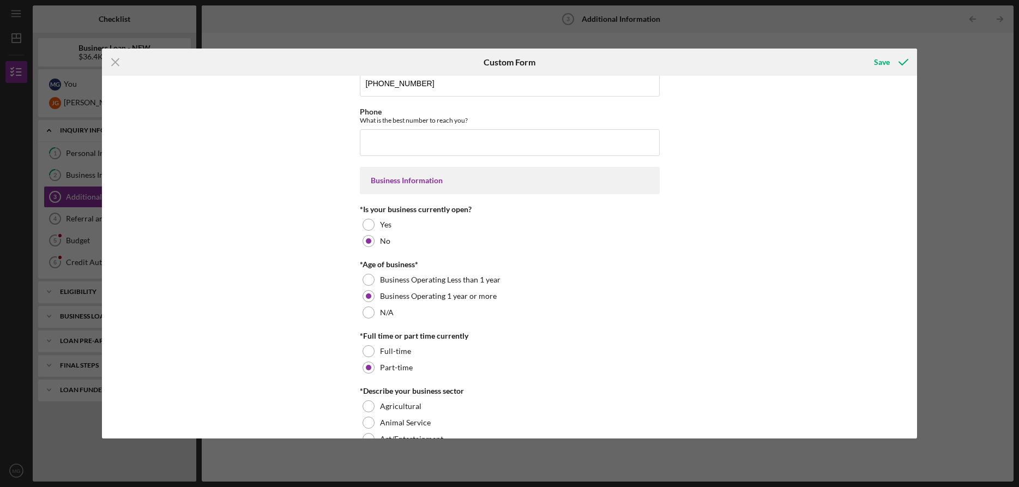
scroll to position [0, 0]
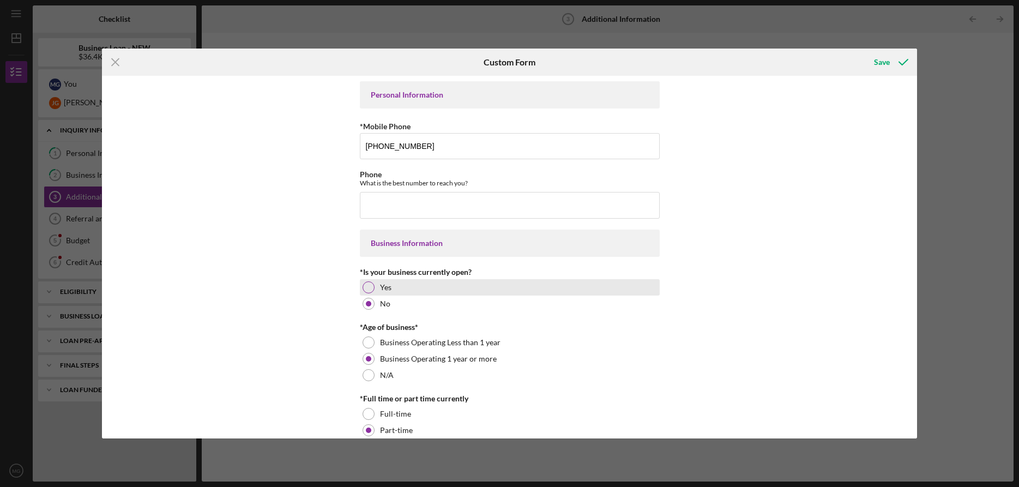
click at [371, 286] on div at bounding box center [369, 287] width 12 height 12
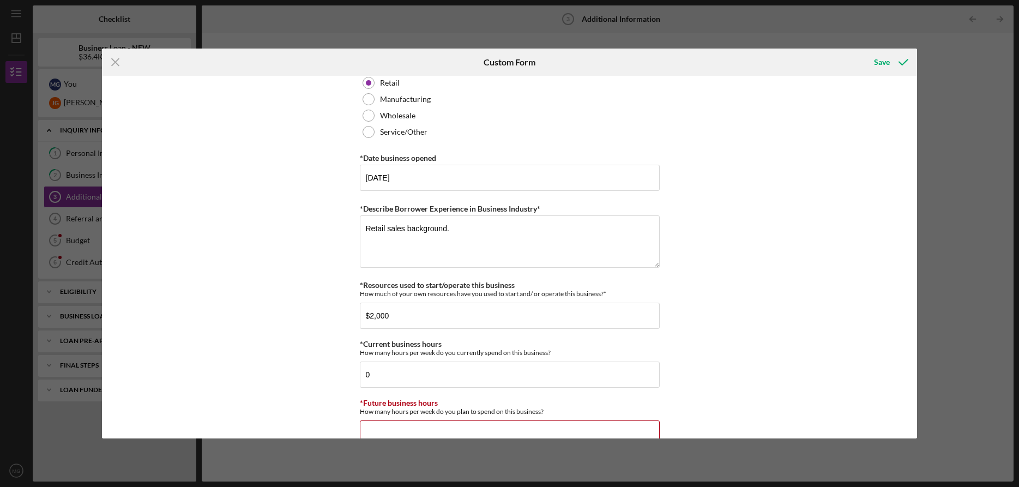
scroll to position [665, 0]
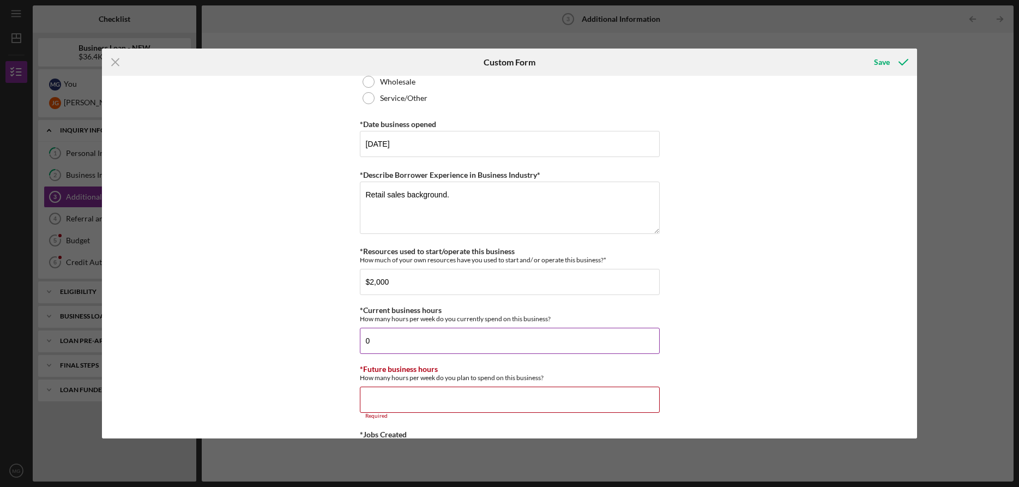
click at [377, 339] on input "0" at bounding box center [510, 341] width 300 height 26
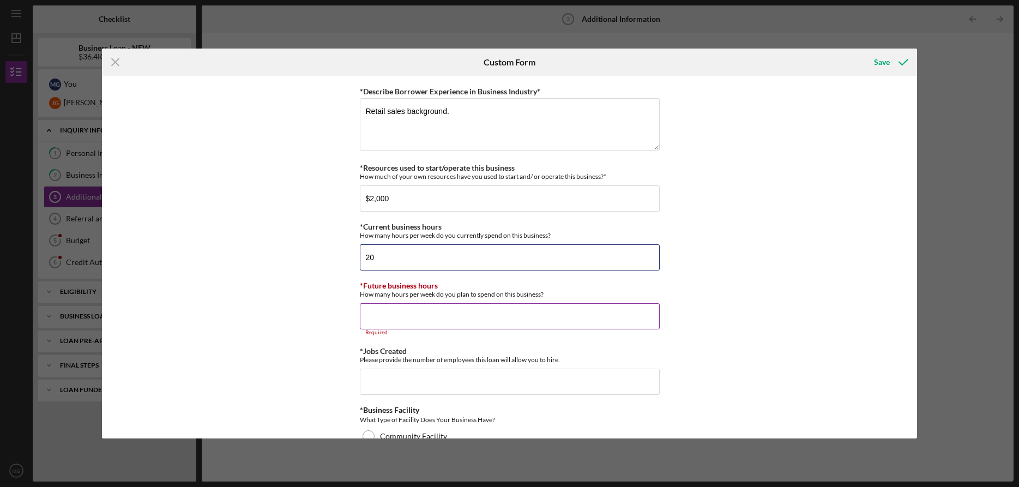
type input "20"
click at [402, 305] on input "*Future business hours" at bounding box center [510, 316] width 300 height 26
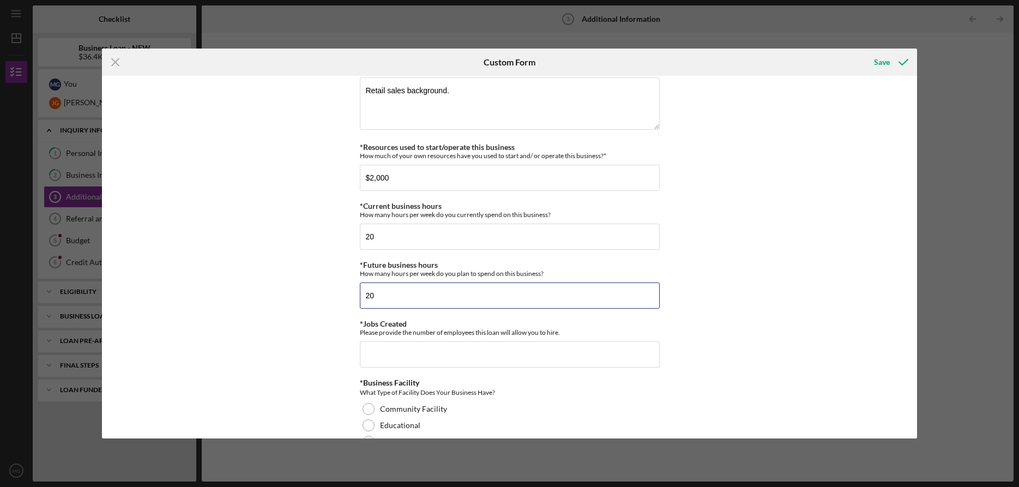
scroll to position [822, 0]
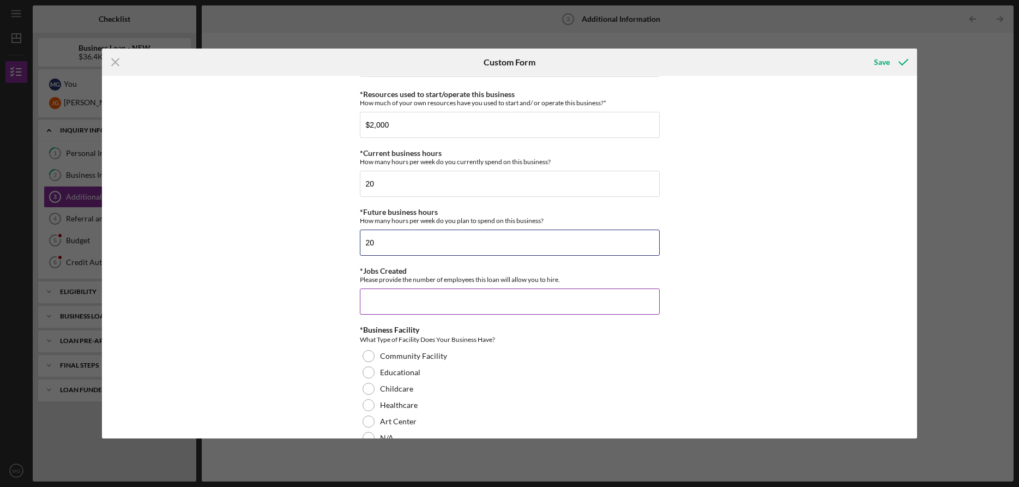
type input "20"
click at [411, 299] on input "*Jobs Created" at bounding box center [510, 301] width 300 height 26
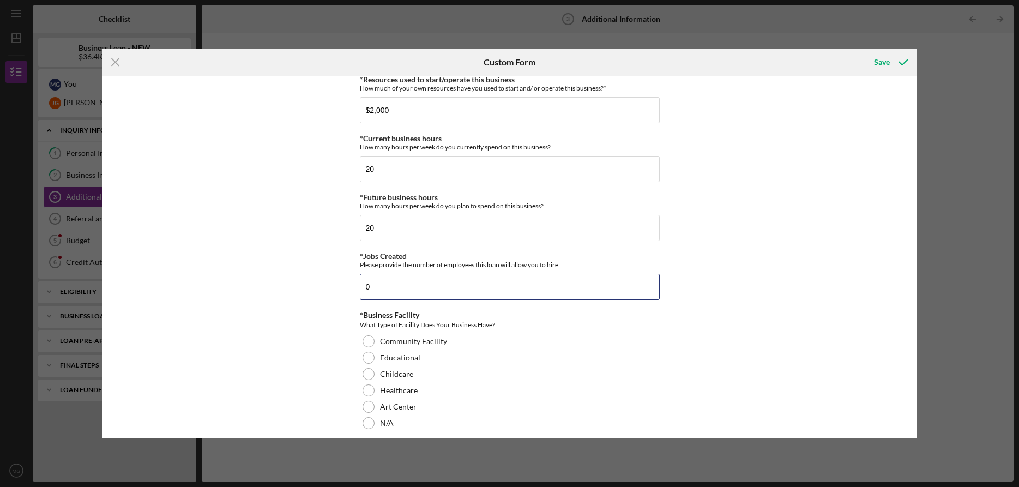
scroll to position [906, 0]
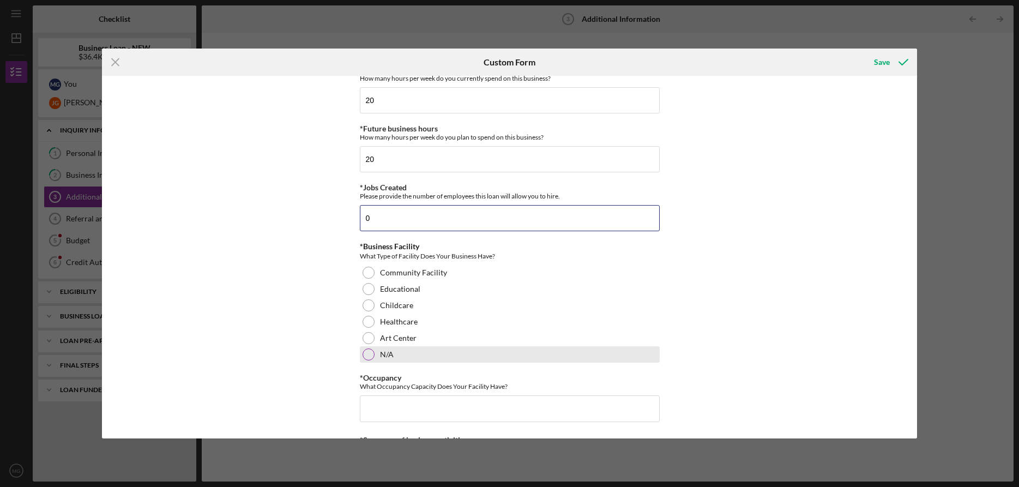
type input "0"
click at [368, 358] on div at bounding box center [369, 354] width 12 height 12
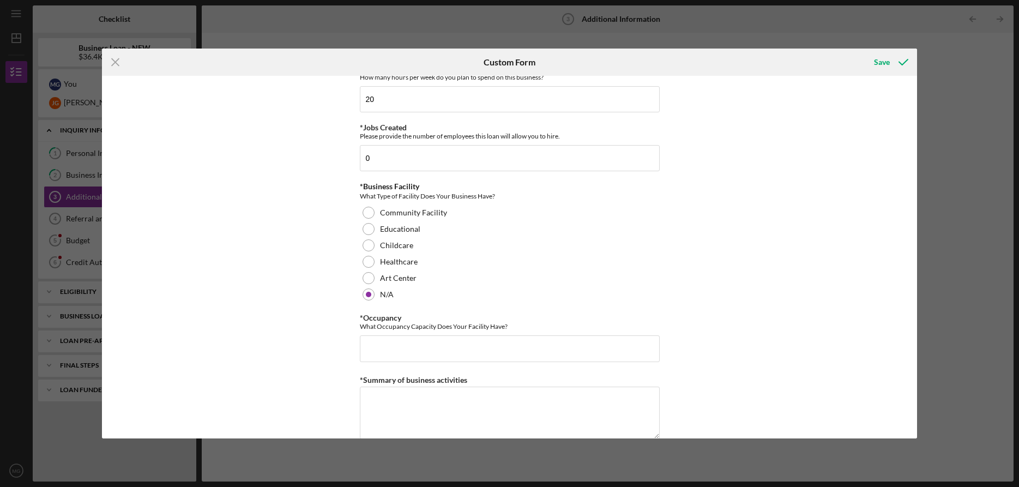
scroll to position [1016, 0]
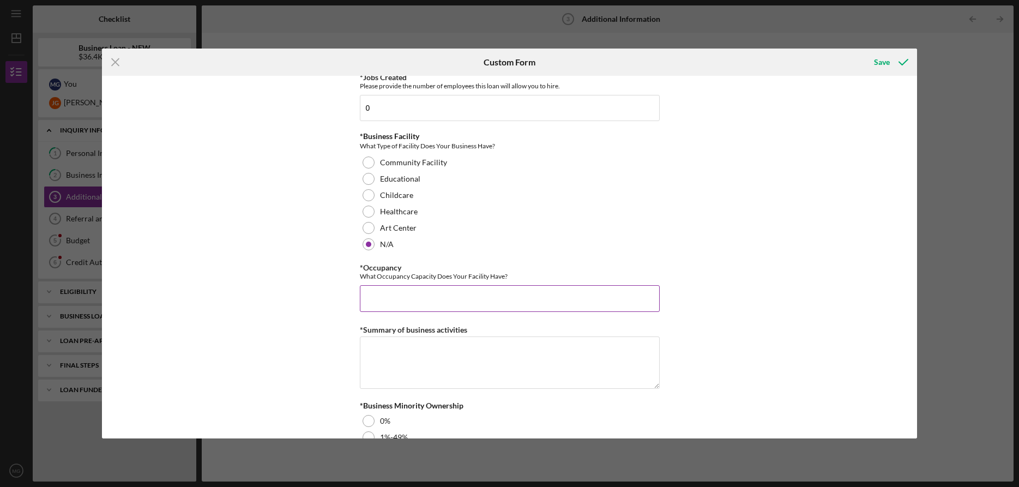
click at [398, 304] on input "*Occupancy" at bounding box center [510, 298] width 300 height 26
type input "0"
drag, startPoint x: 378, startPoint y: 298, endPoint x: 344, endPoint y: 296, distance: 33.8
click at [344, 296] on div "Personal Information *Mobile Phone (773) 318-6183 Phone What is the best number…" at bounding box center [509, 257] width 815 height 362
type input "10"
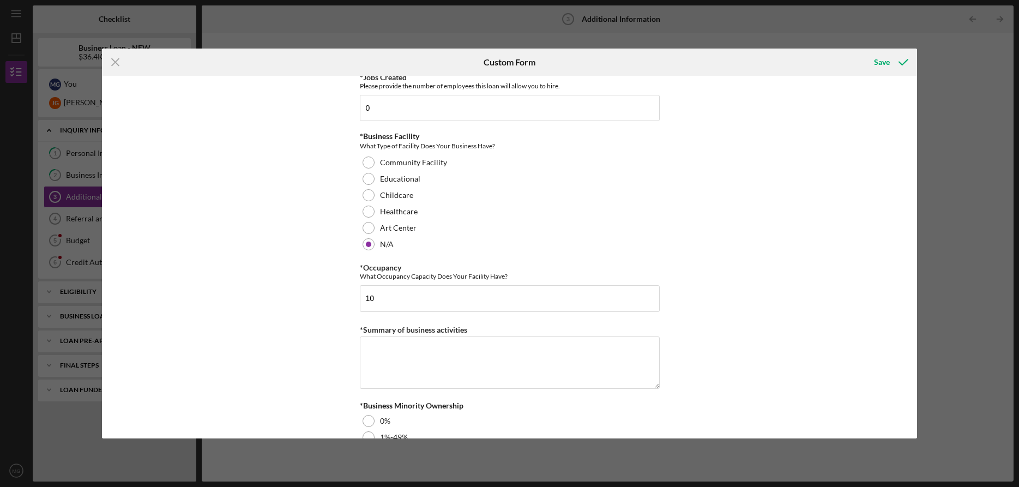
click at [340, 324] on div "Personal Information *Mobile Phone (773) 318-6183 Phone What is the best number…" at bounding box center [509, 257] width 815 height 362
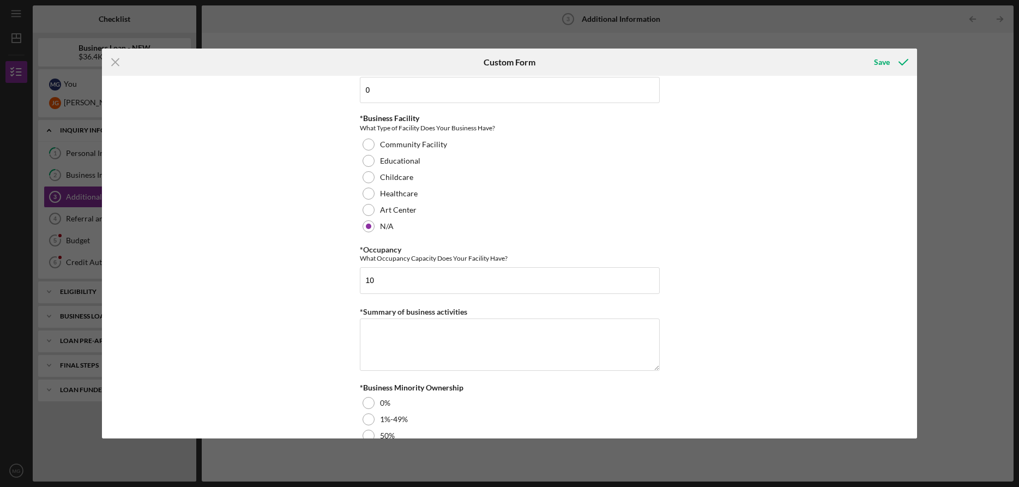
scroll to position [1037, 0]
click at [370, 324] on textarea "*Summary of business activities" at bounding box center [510, 342] width 300 height 52
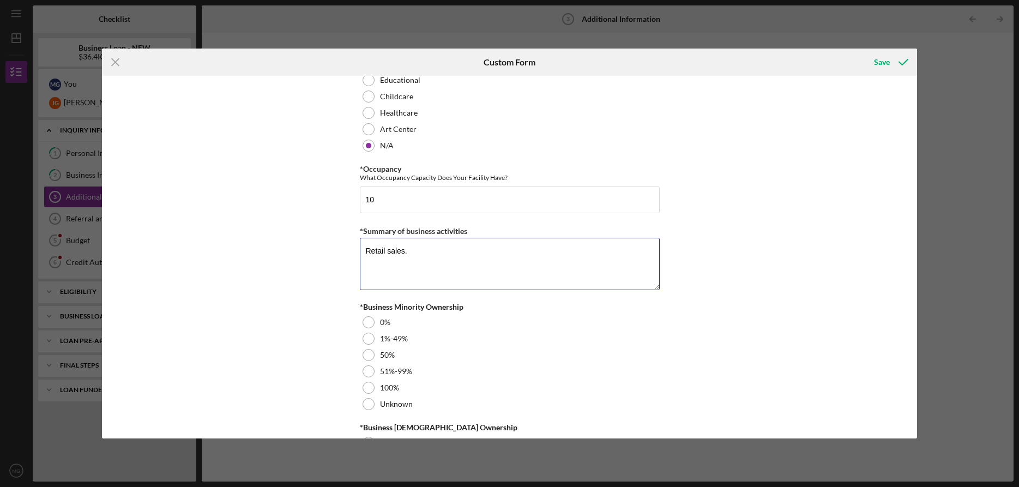
scroll to position [1225, 0]
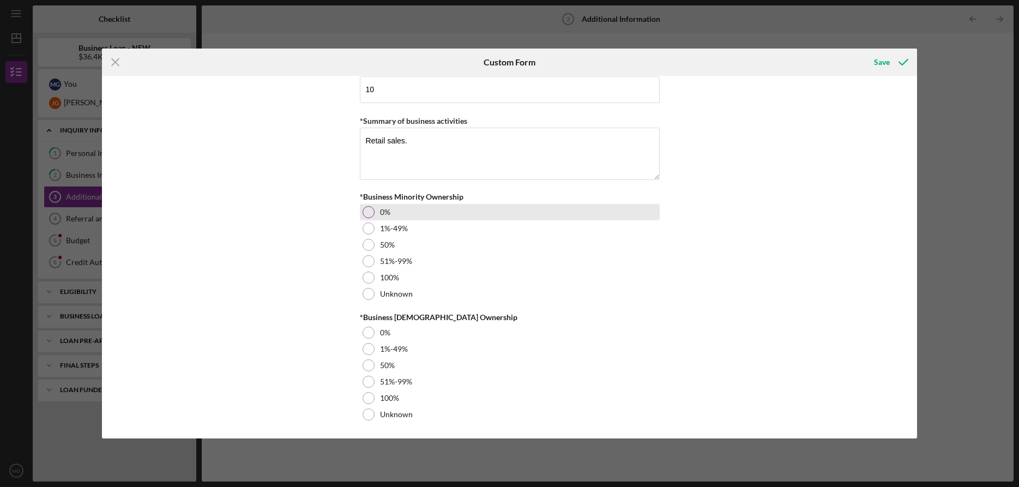
click at [367, 210] on div at bounding box center [369, 212] width 12 height 12
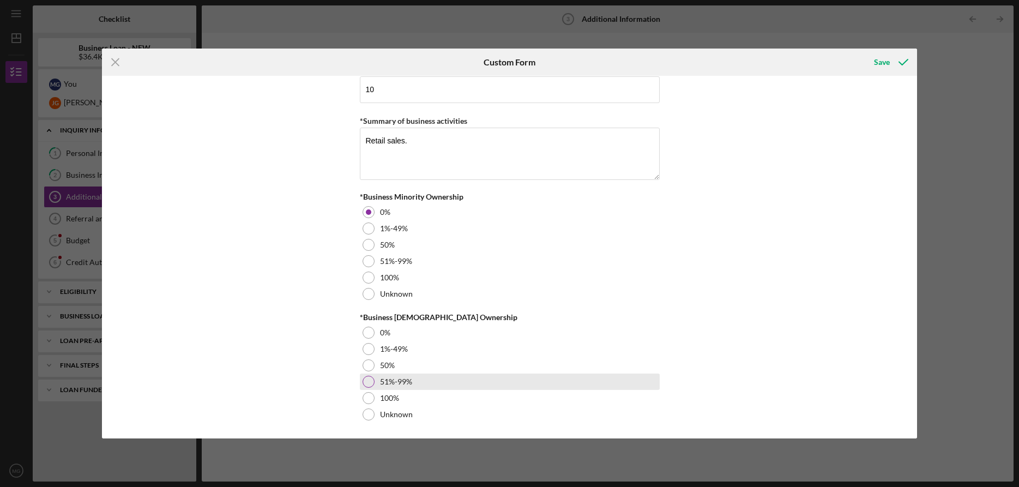
click at [369, 380] on div at bounding box center [369, 382] width 12 height 12
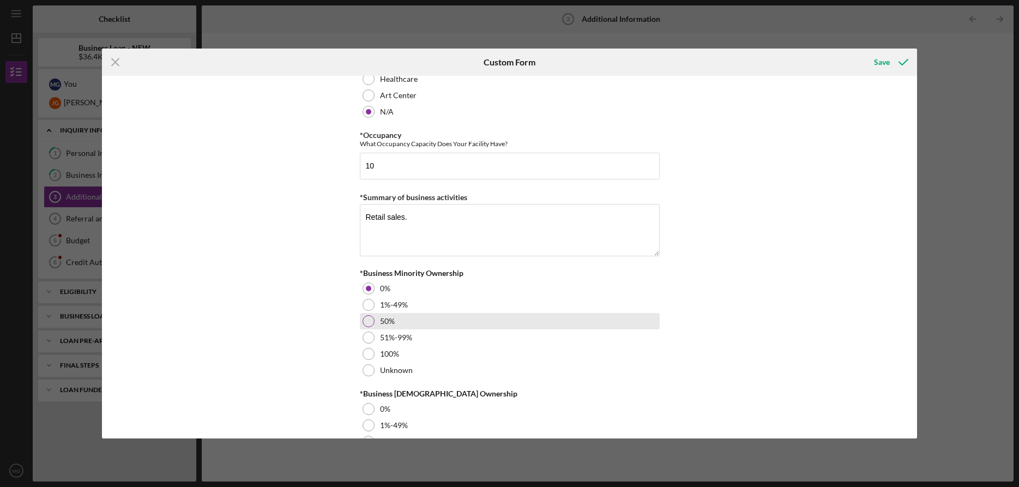
scroll to position [1061, 0]
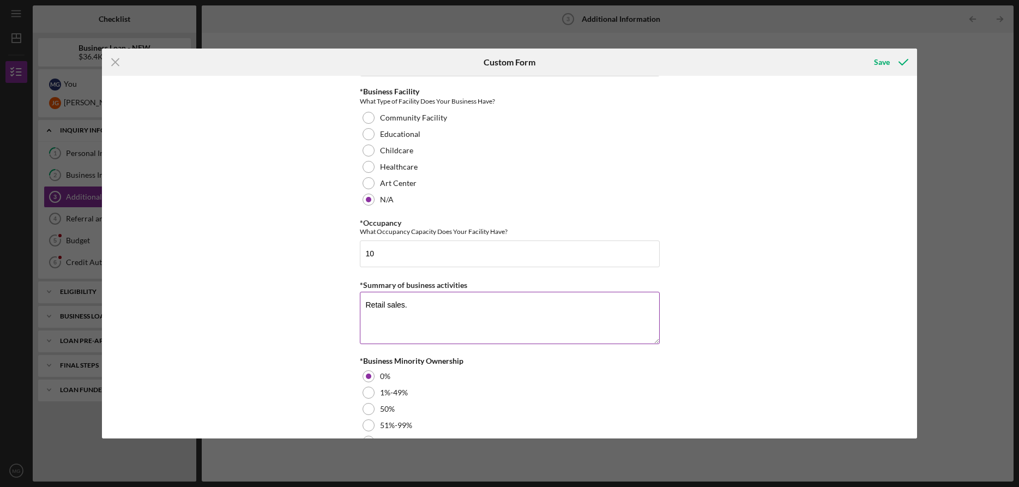
click at [405, 306] on textarea "Retail sales." at bounding box center [510, 318] width 300 height 52
type textarea "Retail sales online."
click at [871, 59] on button "Save" at bounding box center [890, 62] width 54 height 22
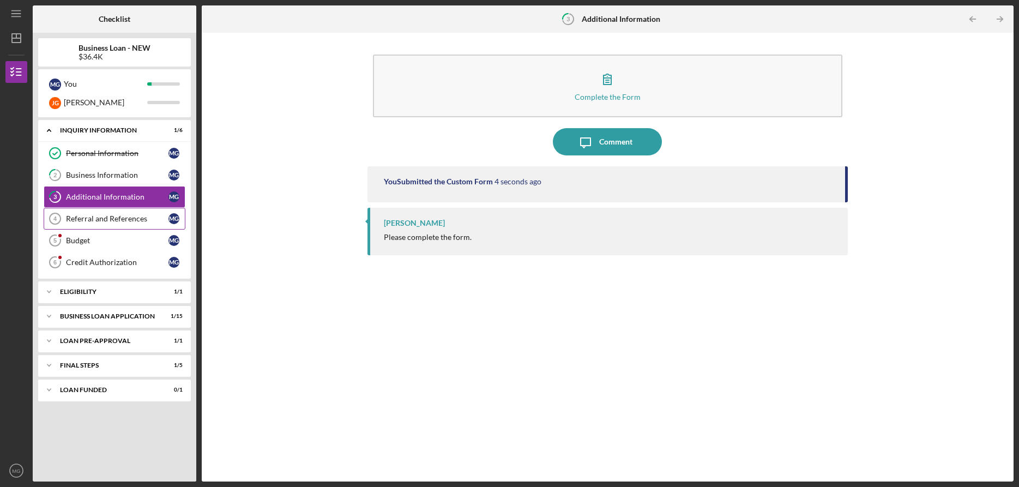
click at [88, 219] on div "Referral and References" at bounding box center [117, 218] width 103 height 9
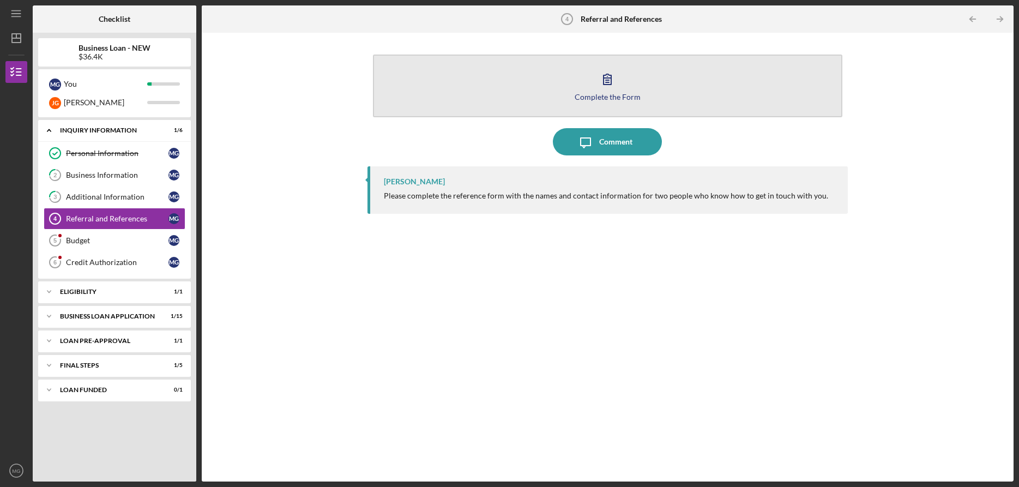
click at [621, 94] on div "Complete the Form" at bounding box center [608, 97] width 66 height 8
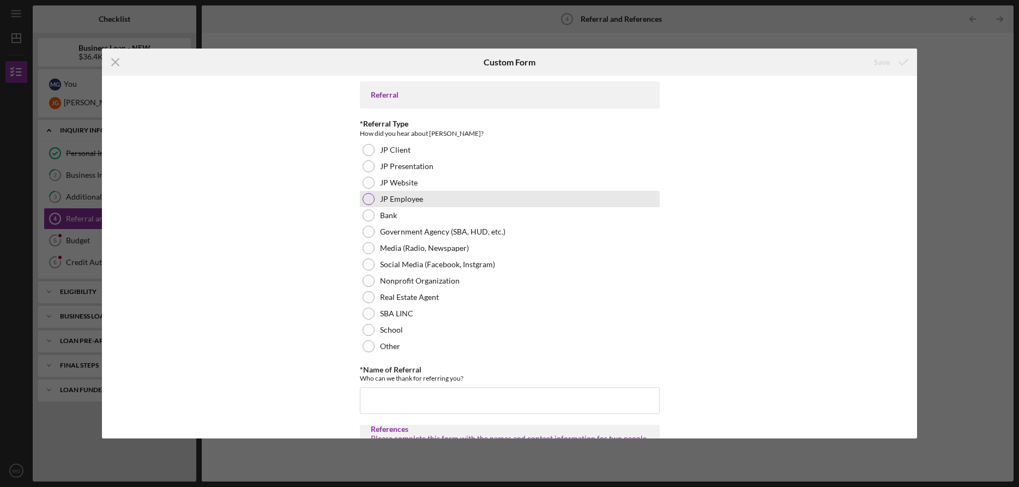
click at [364, 198] on div at bounding box center [369, 199] width 12 height 12
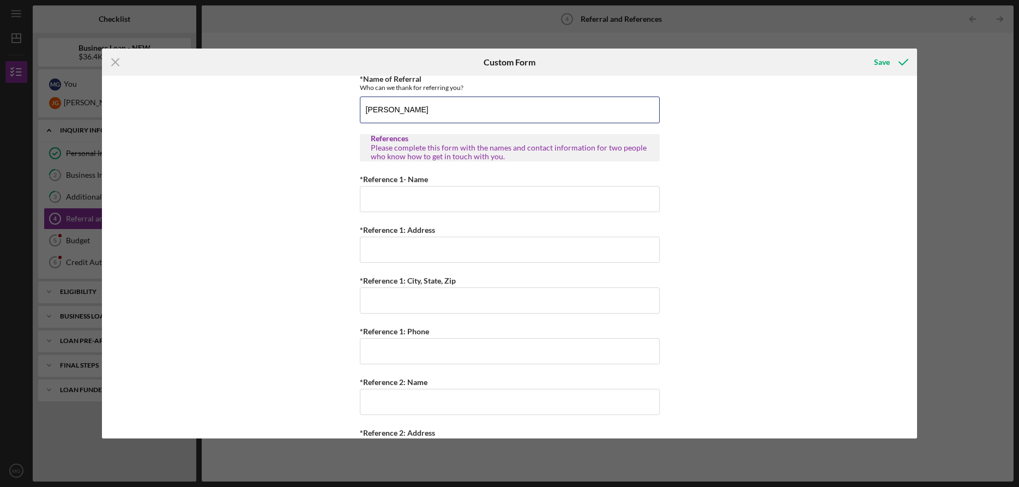
scroll to position [190, 0]
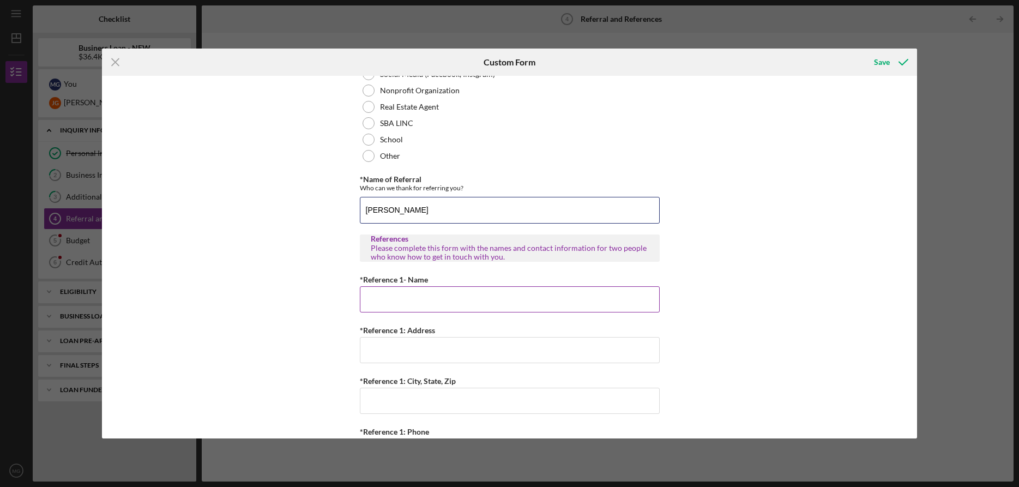
type input "Aida Richardson"
type input "Rosemary Maurer"
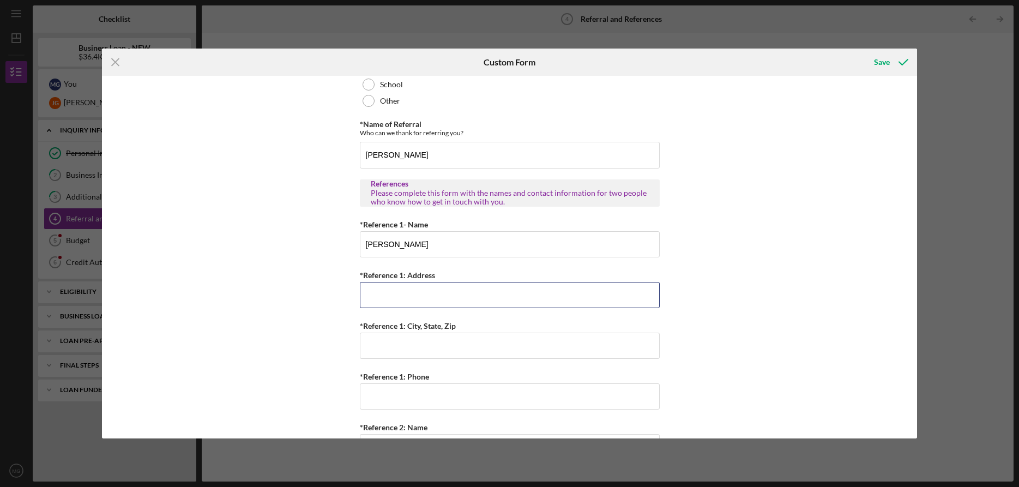
scroll to position [276, 0]
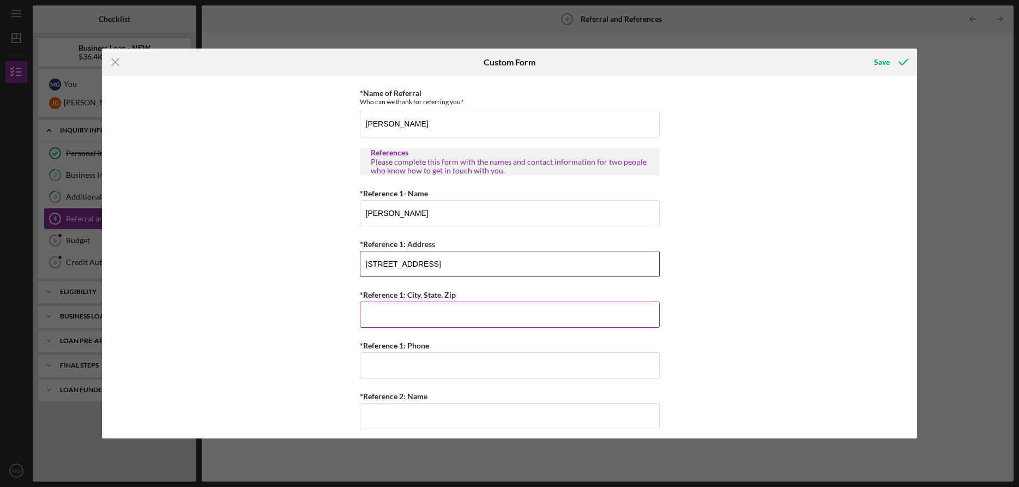
type input "2919 S. Meadowbrook Rd. #16"
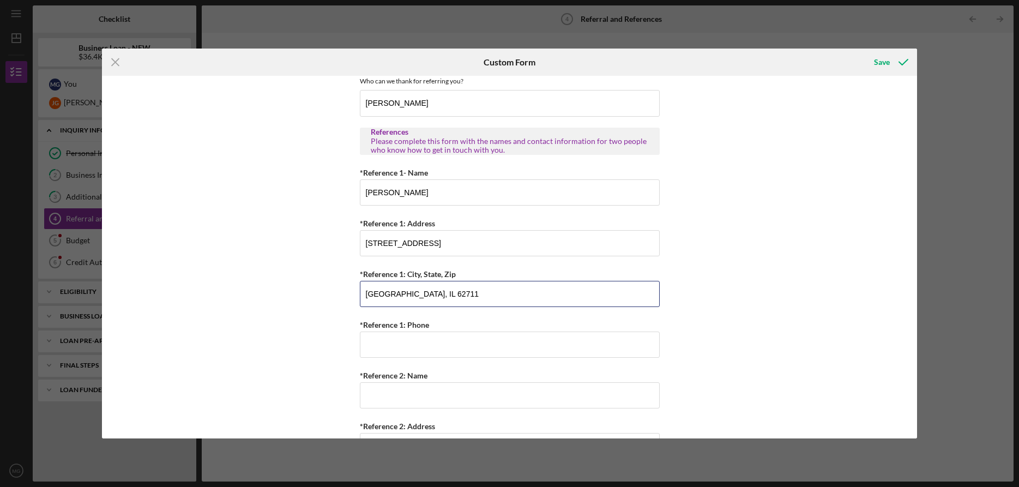
scroll to position [350, 0]
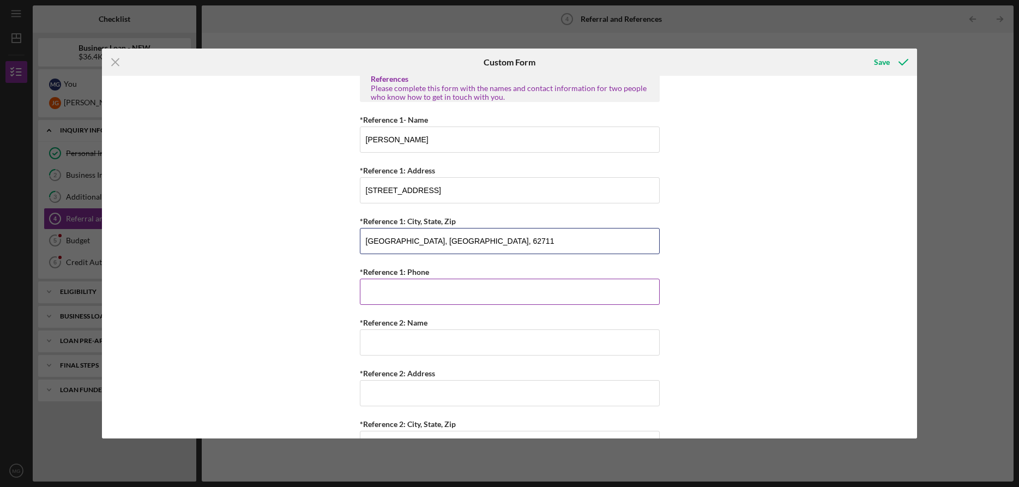
type input "Springfield, IL, 62711"
type input "(217) 726-0991"
type input "Jan Webb"
click at [353, 334] on div "Referral *Referral Type How did you hear about Justine PETERSEN? JP Client JP P…" at bounding box center [509, 257] width 815 height 362
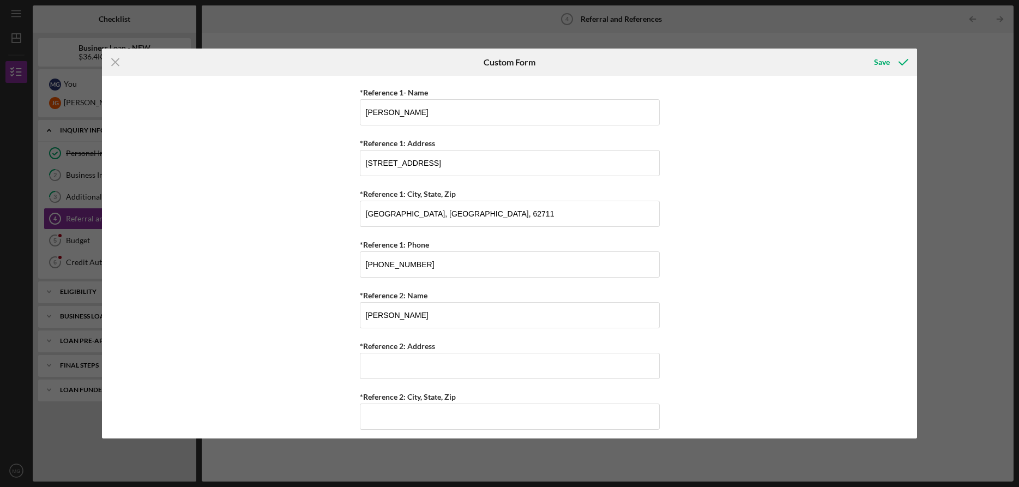
scroll to position [417, 0]
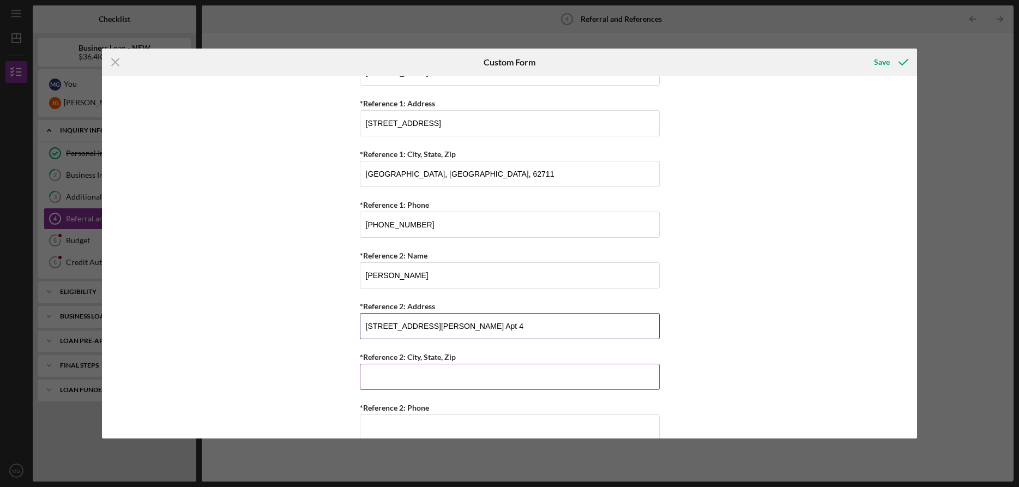
type input "3266 Richardson Place Rd. Apt 4"
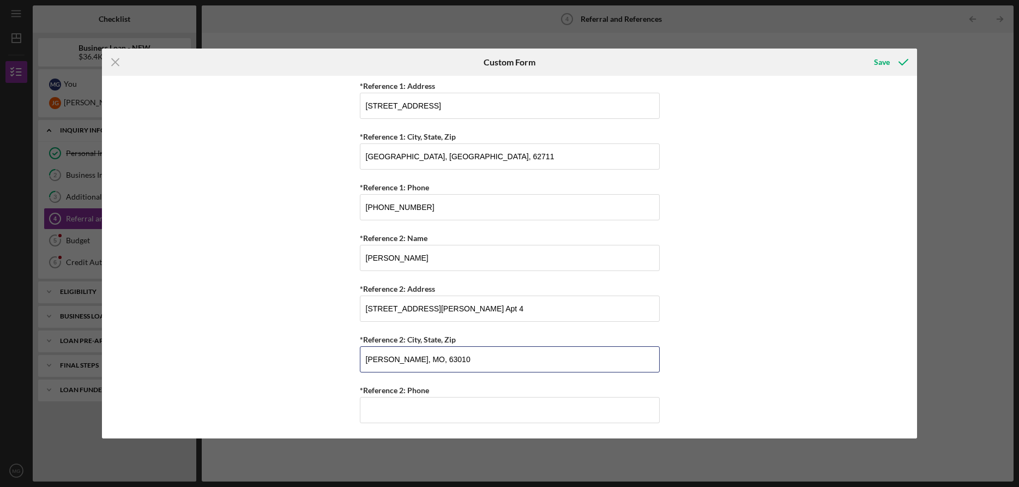
scroll to position [436, 0]
type input "Arnold, MO, 63010"
type input "(314) 660-3827"
click at [875, 62] on div "Save" at bounding box center [882, 62] width 16 height 22
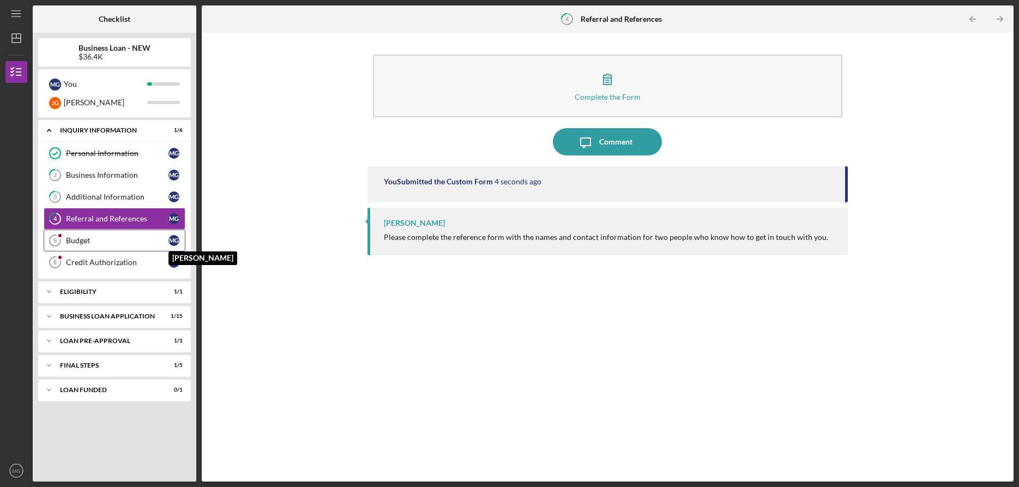
click at [173, 241] on div "M G" at bounding box center [173, 240] width 11 height 11
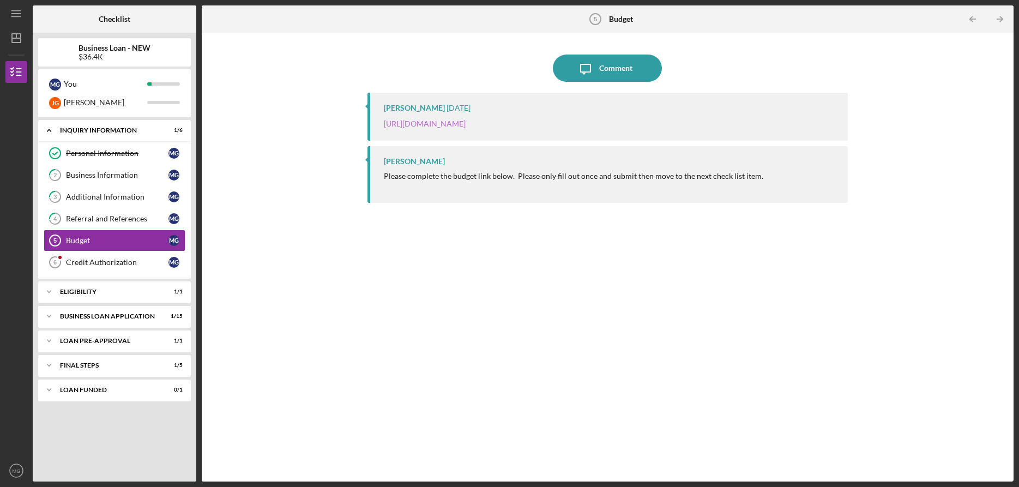
click at [466, 123] on link "https://justinepetersen.tfaforms.net/21?serviceID=a1gPC000005Rohn" at bounding box center [425, 123] width 82 height 9
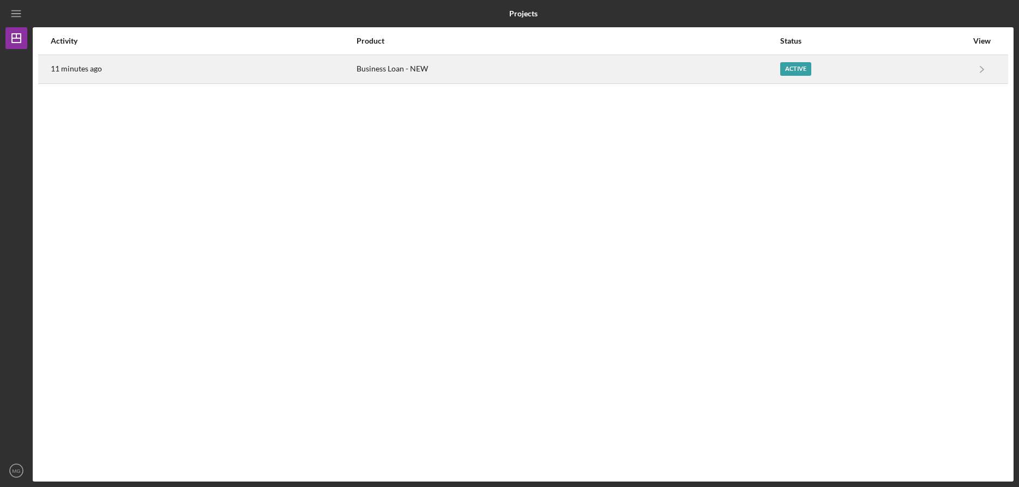
click at [447, 74] on div "Business Loan - NEW" at bounding box center [568, 69] width 423 height 27
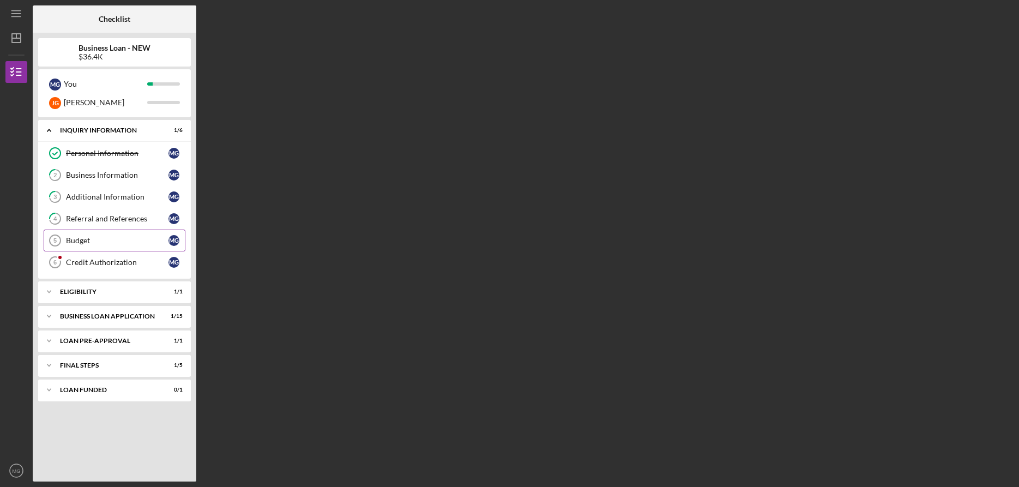
click at [82, 240] on div "Budget" at bounding box center [117, 240] width 103 height 9
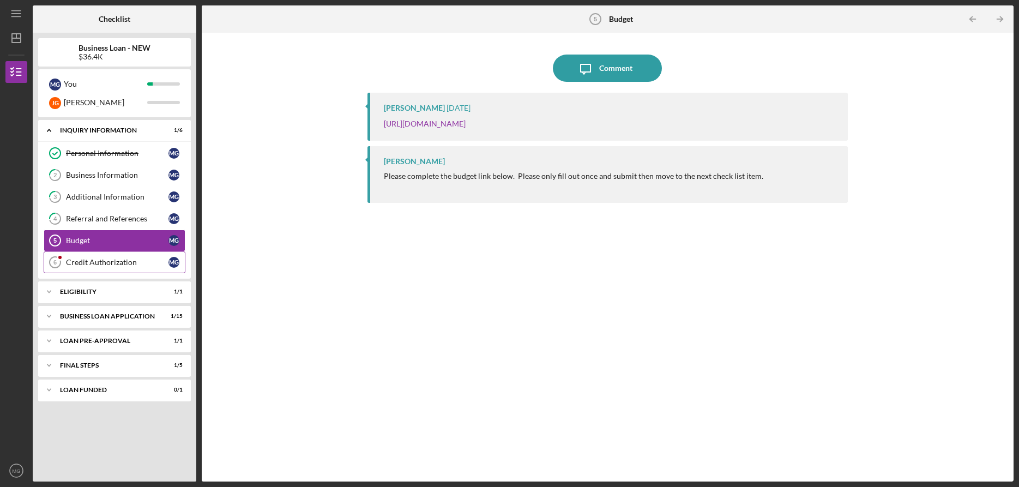
click at [80, 259] on div "Credit Authorization" at bounding box center [117, 262] width 103 height 9
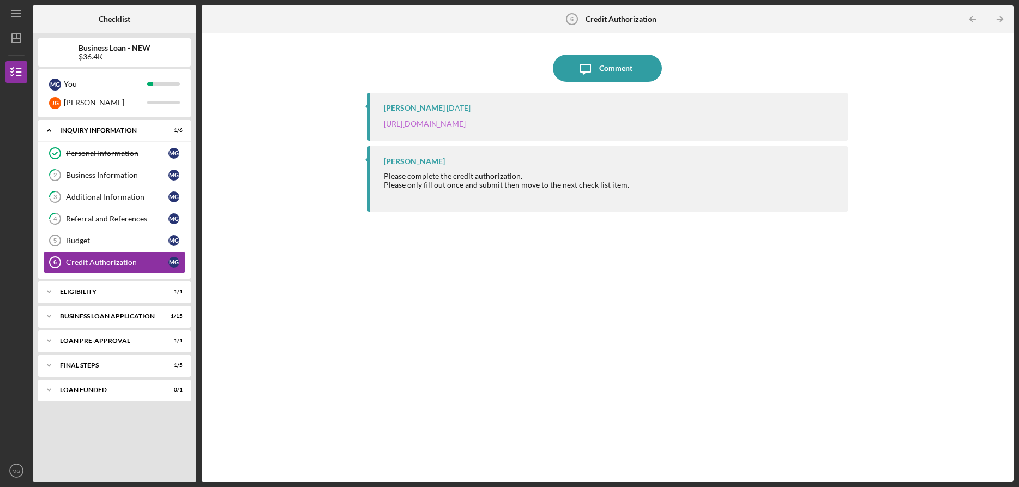
click at [466, 123] on link "https://justinepetersen.tfaforms.net/28?contactid=003PC000009gfTA" at bounding box center [425, 123] width 82 height 9
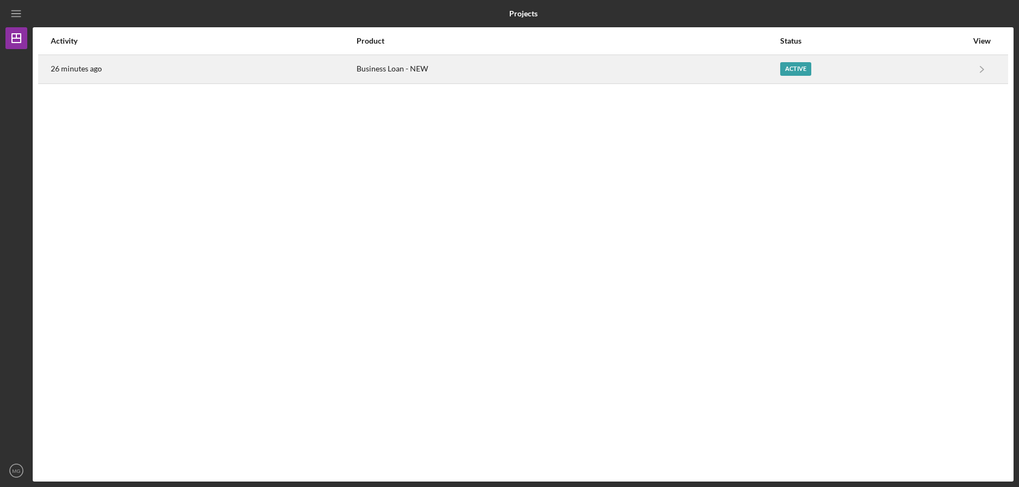
click at [822, 65] on div "Active" at bounding box center [873, 69] width 187 height 27
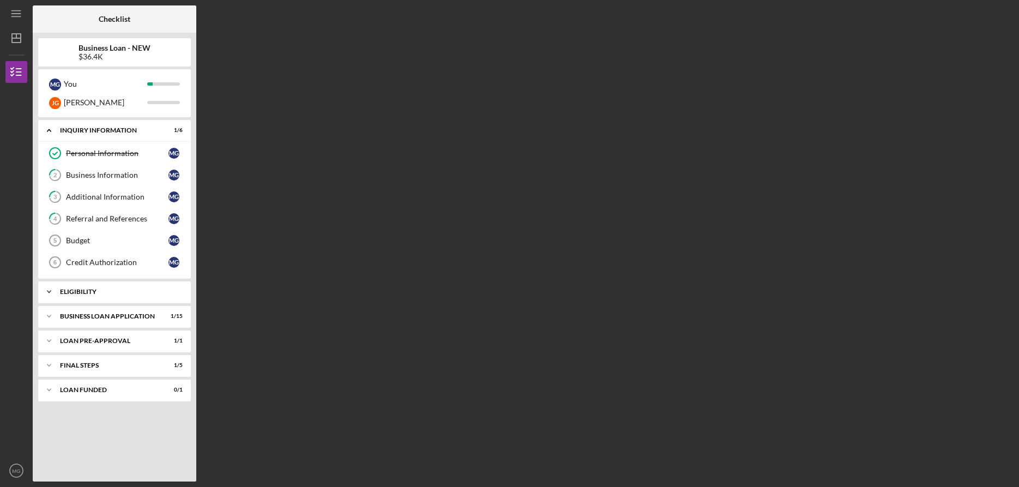
click at [48, 292] on icon "Icon/Expander" at bounding box center [49, 292] width 22 height 22
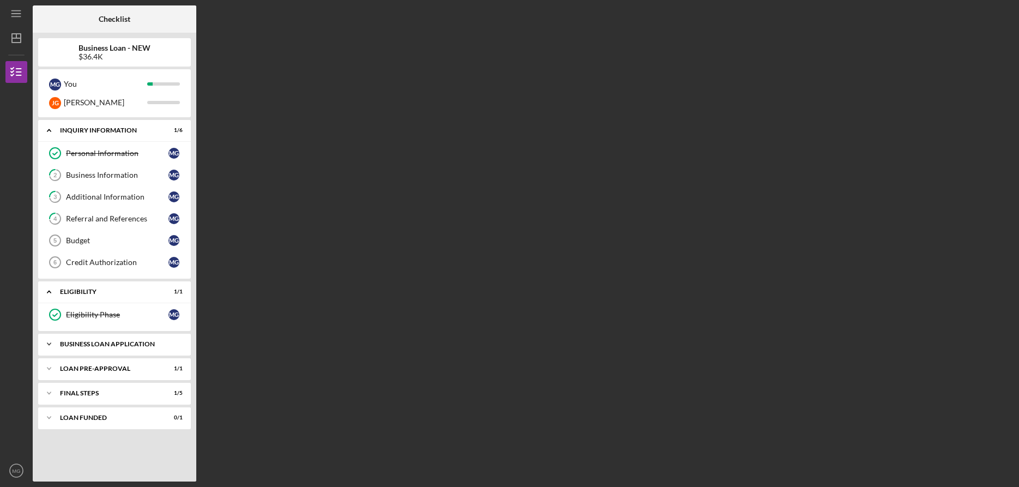
click at [50, 345] on icon "Icon/Expander" at bounding box center [49, 344] width 22 height 22
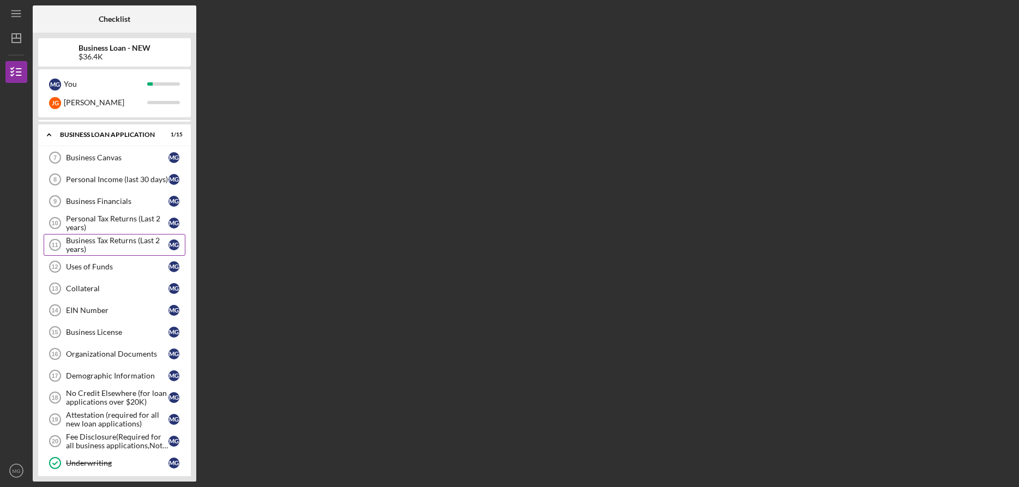
scroll to position [207, 0]
click at [99, 162] on div "Business Canvas" at bounding box center [117, 159] width 103 height 9
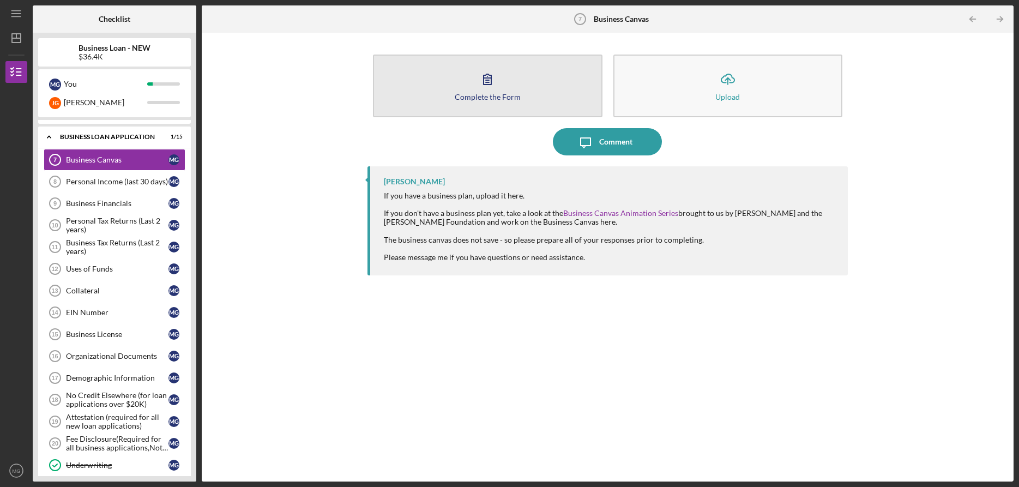
click at [501, 86] on icon "button" at bounding box center [487, 78] width 27 height 27
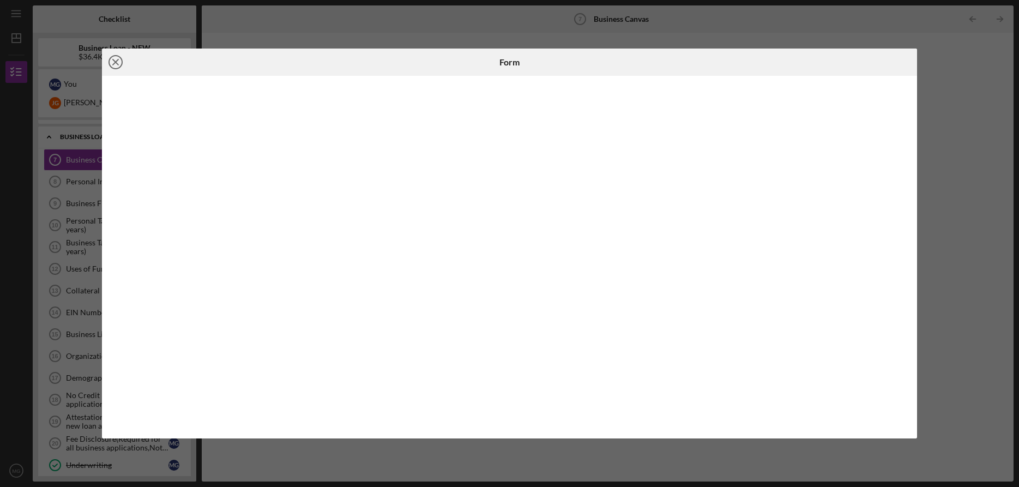
click at [115, 62] on icon "Icon/Close" at bounding box center [115, 62] width 27 height 27
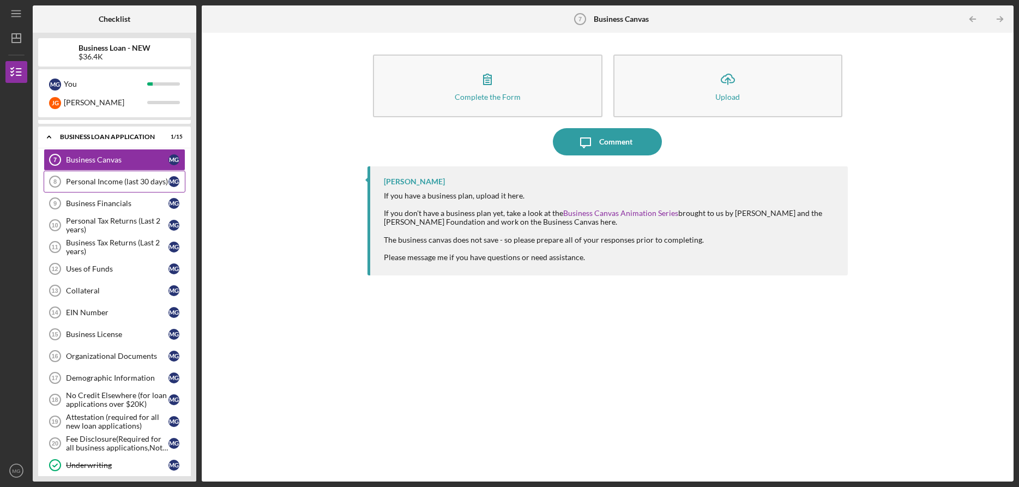
click at [104, 182] on div "Personal Income (last 30 days)" at bounding box center [117, 181] width 103 height 9
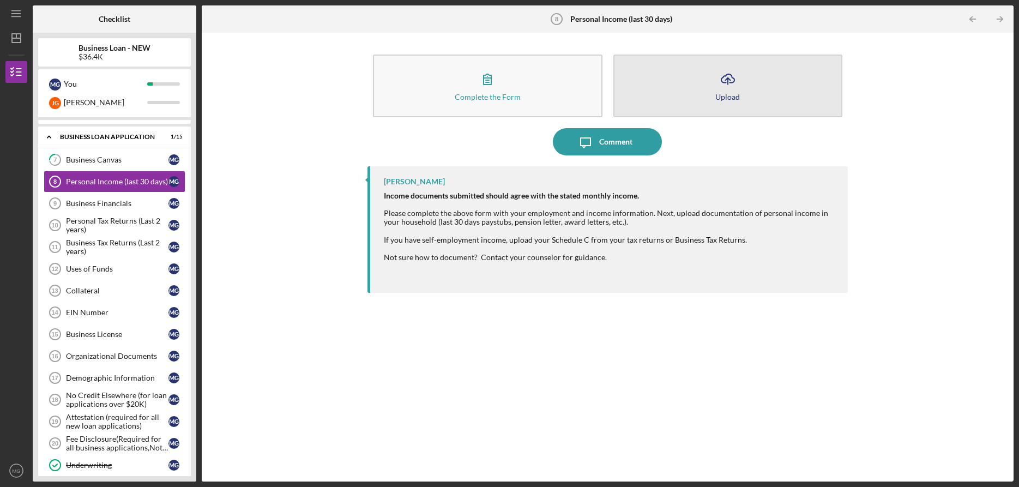
click at [732, 81] on icon "Icon/Upload" at bounding box center [727, 78] width 27 height 27
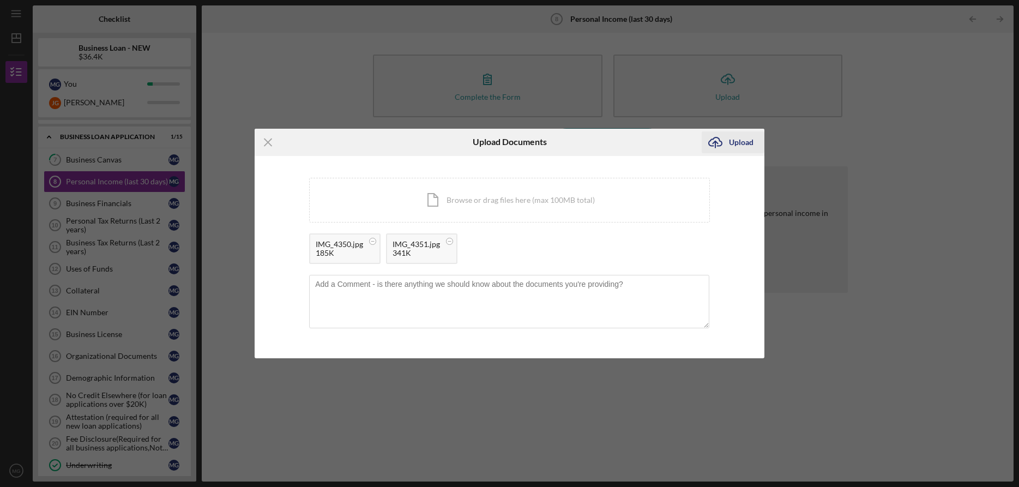
click at [737, 143] on div "Upload" at bounding box center [741, 142] width 25 height 22
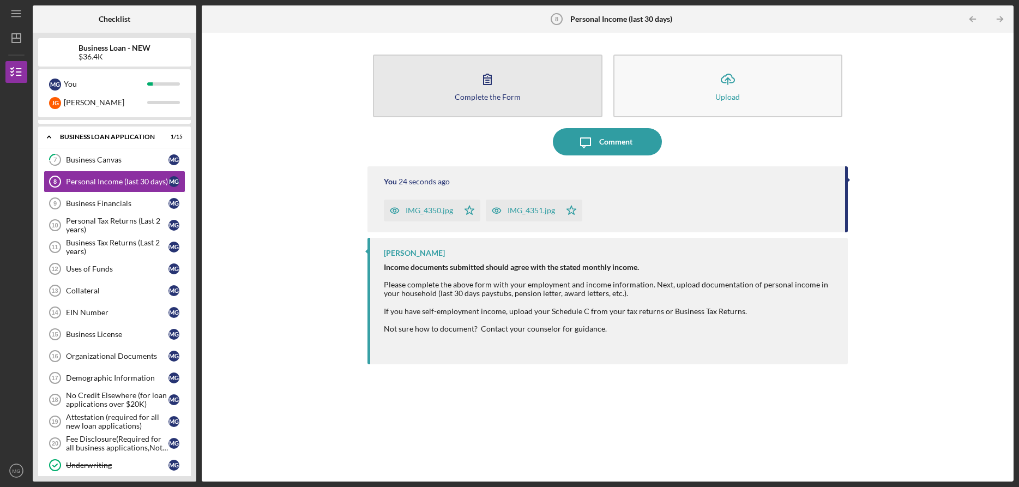
click at [503, 102] on button "Complete the Form Form" at bounding box center [488, 86] width 230 height 63
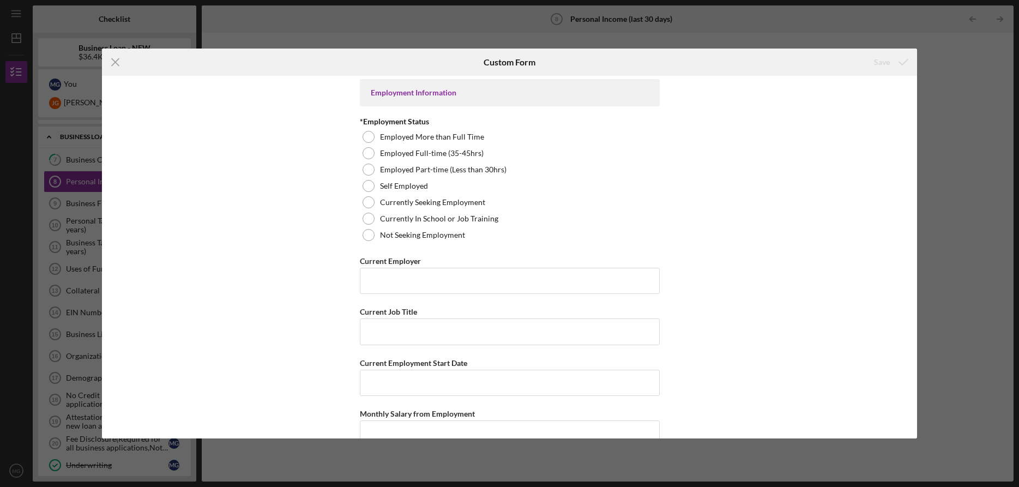
scroll to position [4, 0]
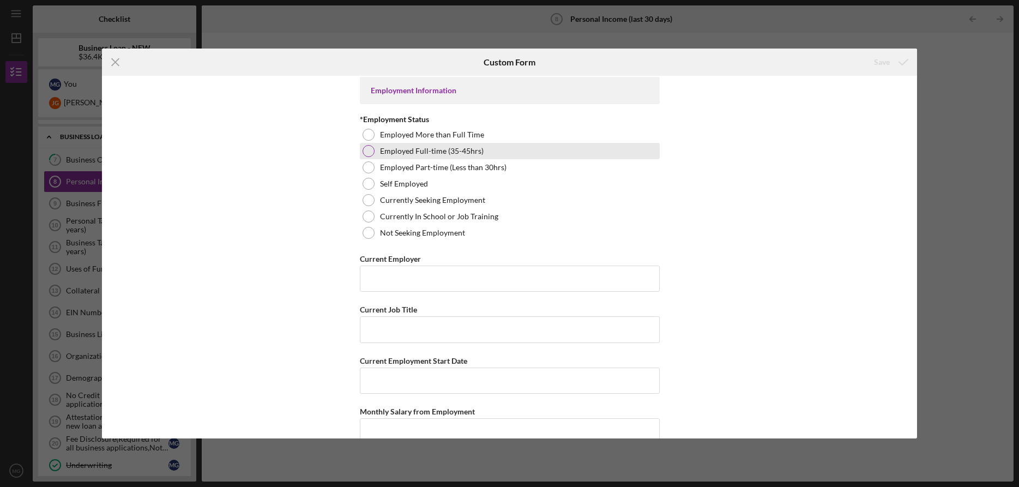
click at [367, 151] on div at bounding box center [369, 151] width 12 height 12
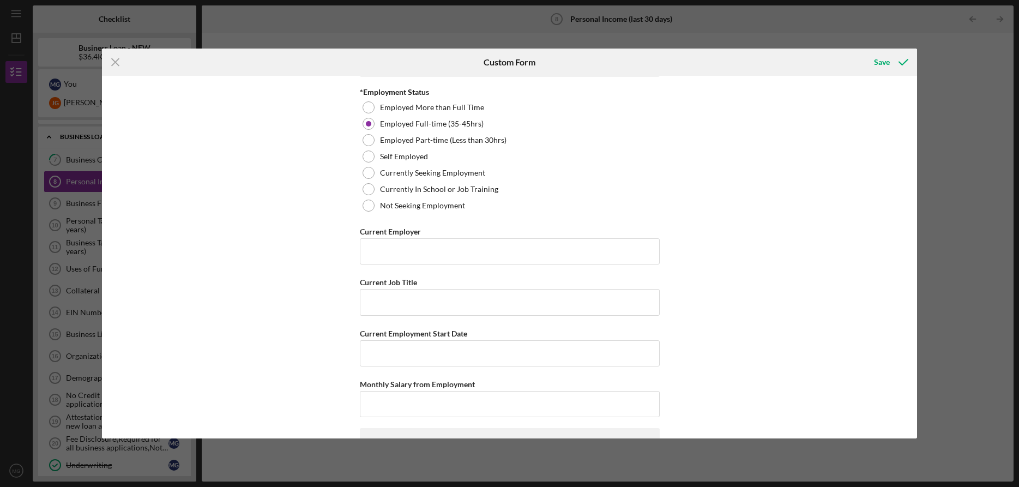
scroll to position [97, 0]
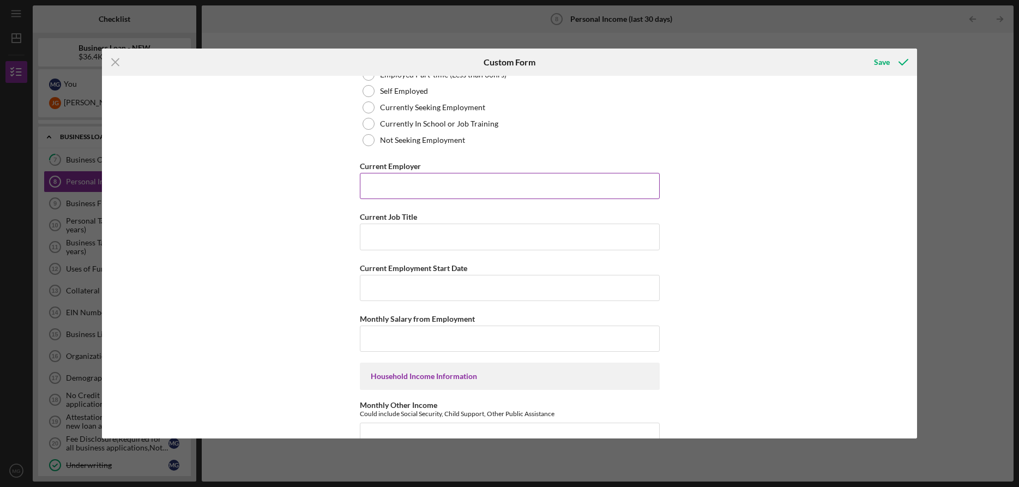
click at [416, 179] on input "Current Employer" at bounding box center [510, 186] width 300 height 26
type input "S"
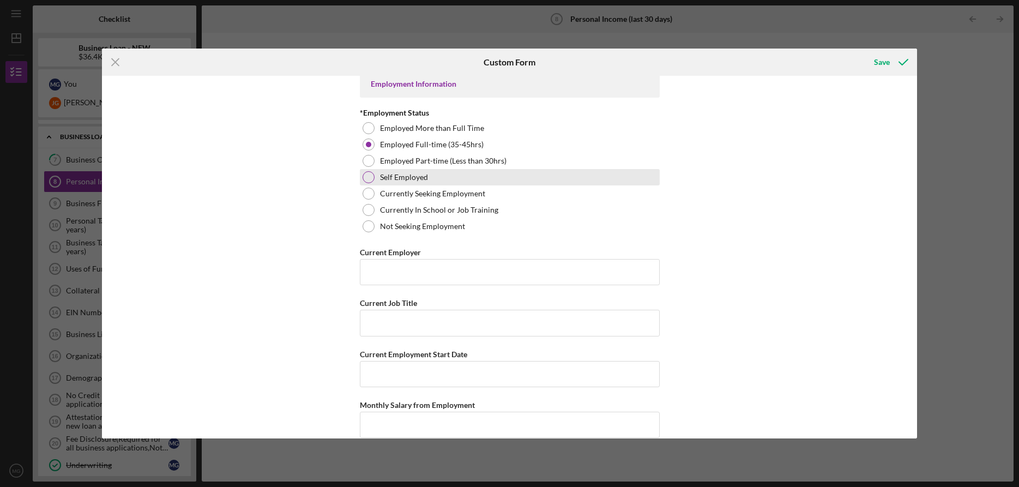
click at [368, 178] on div at bounding box center [369, 177] width 12 height 12
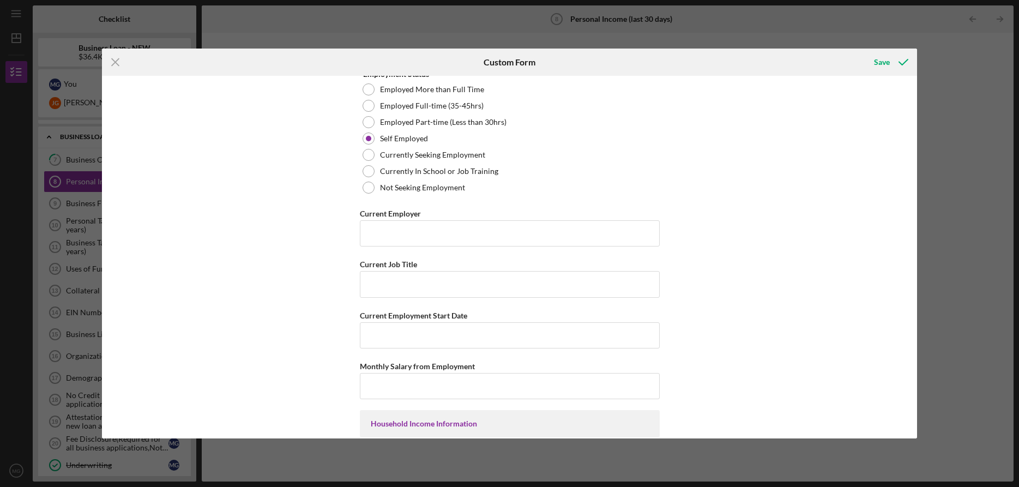
scroll to position [52, 0]
click at [407, 229] on input "Current Employer" at bounding box center [510, 231] width 300 height 26
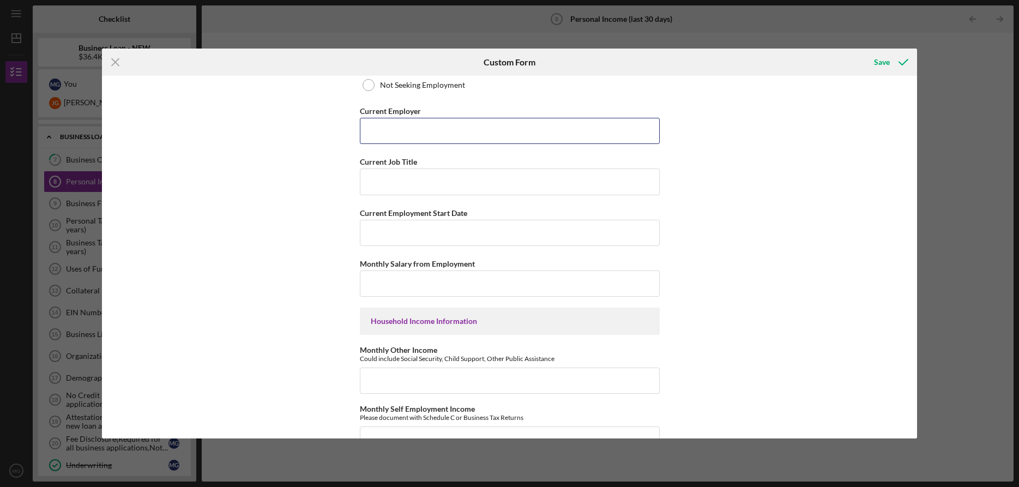
scroll to position [154, 0]
click at [429, 284] on input "Monthly Salary from Employment" at bounding box center [510, 281] width 300 height 26
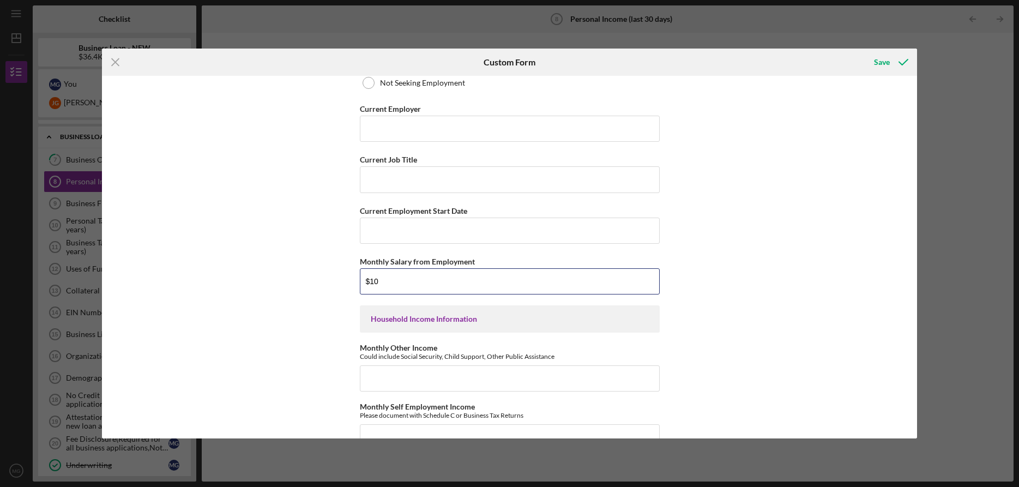
type input "$1"
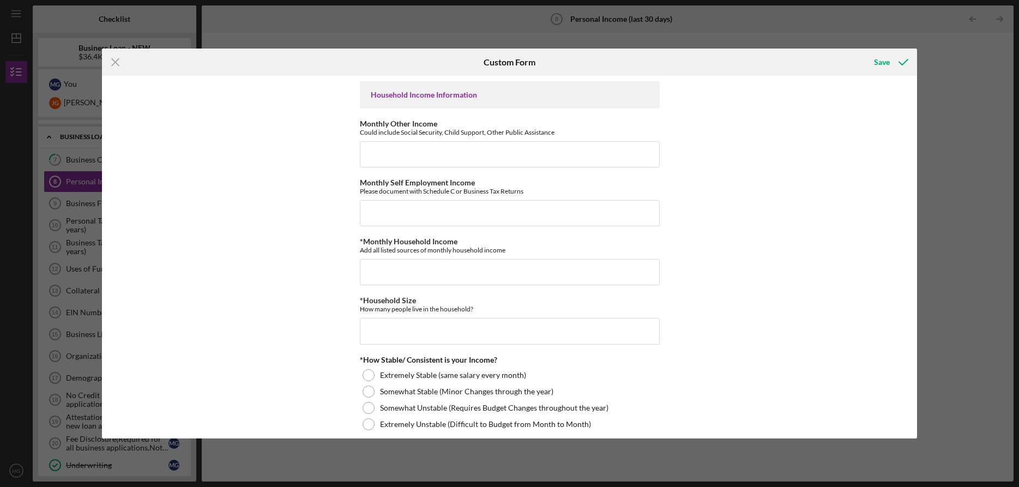
click at [118, 63] on icon "Icon/Menu Close" at bounding box center [115, 62] width 27 height 27
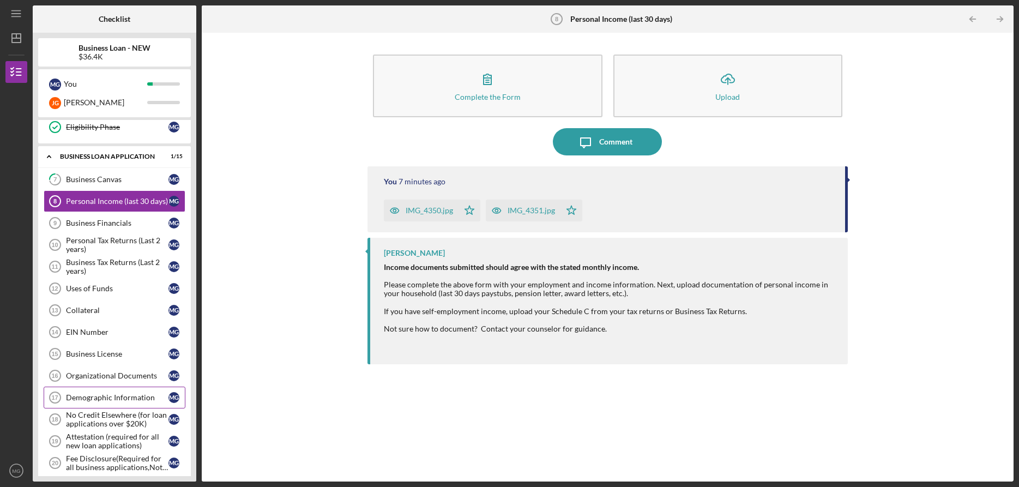
scroll to position [128, 0]
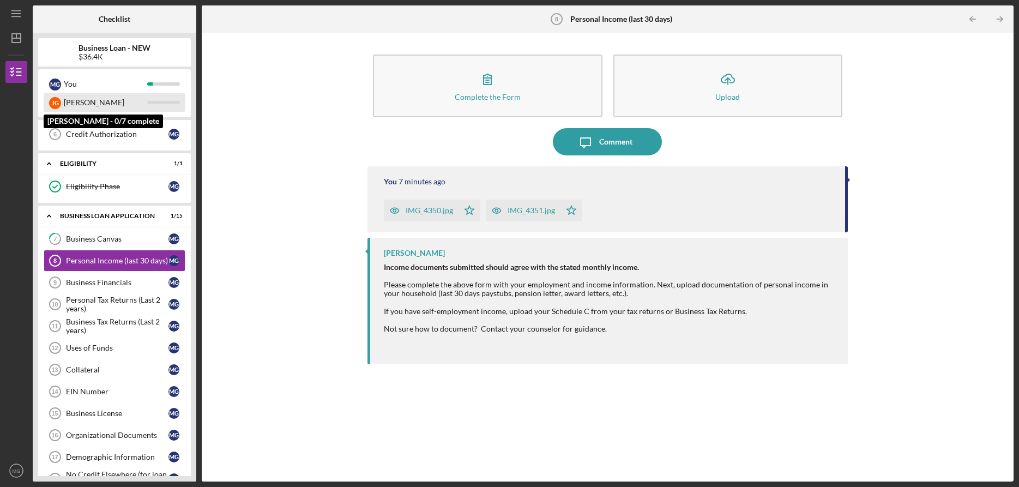
click at [82, 105] on div "[PERSON_NAME]" at bounding box center [105, 102] width 83 height 19
click at [100, 101] on div "[PERSON_NAME]" at bounding box center [105, 102] width 83 height 19
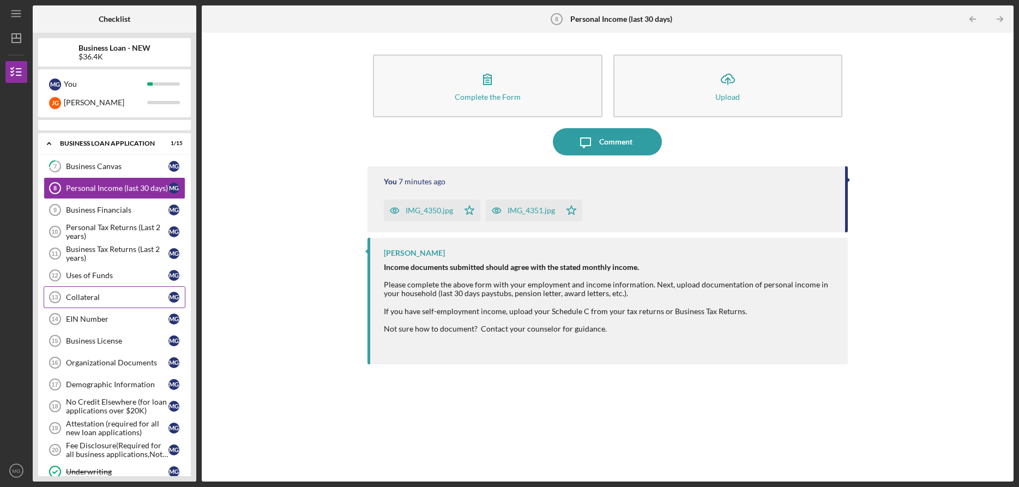
scroll to position [262, 0]
